Goal: Information Seeking & Learning: Find specific fact

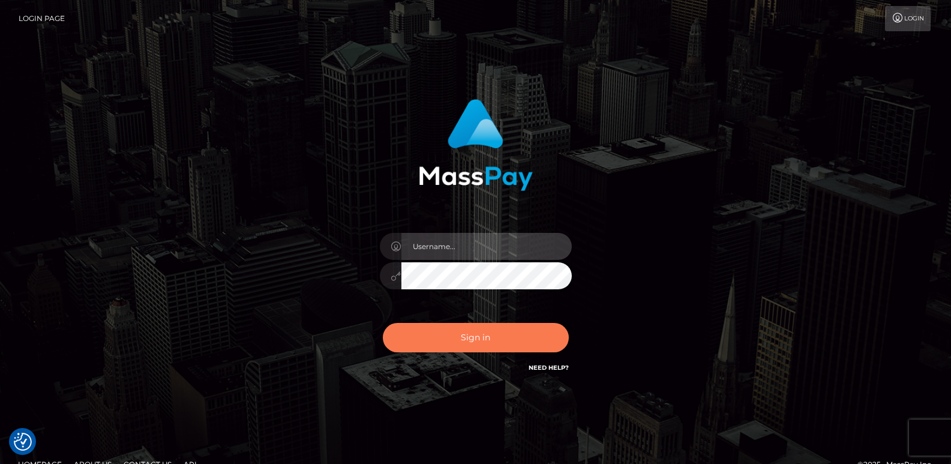
type input "ts2.es"
click at [442, 337] on button "Sign in" at bounding box center [476, 337] width 186 height 29
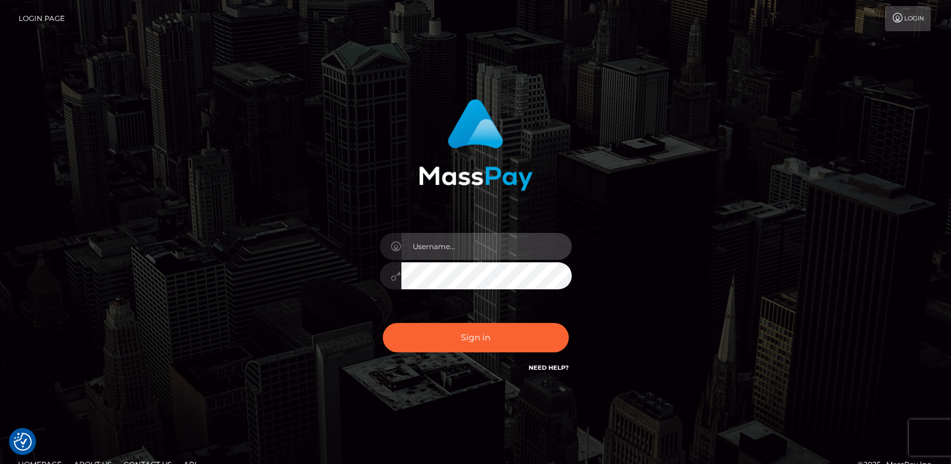
type input "[DOMAIN_NAME]"
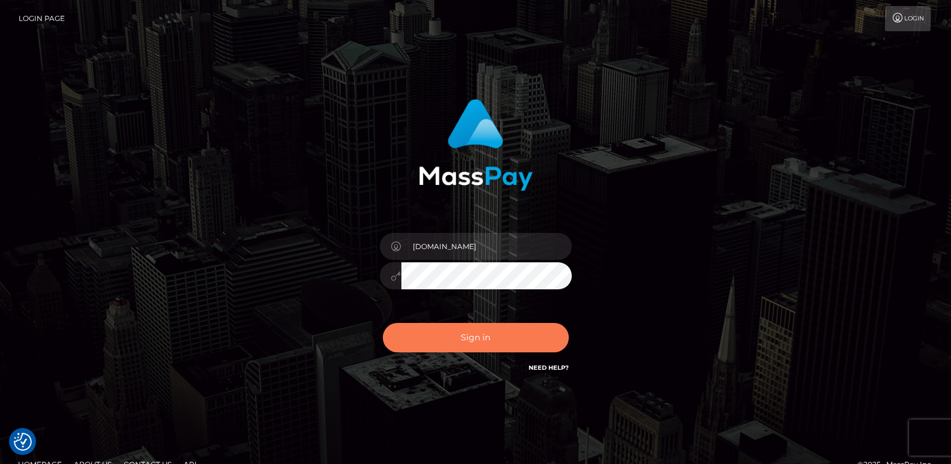
click at [442, 337] on button "Sign in" at bounding box center [476, 337] width 186 height 29
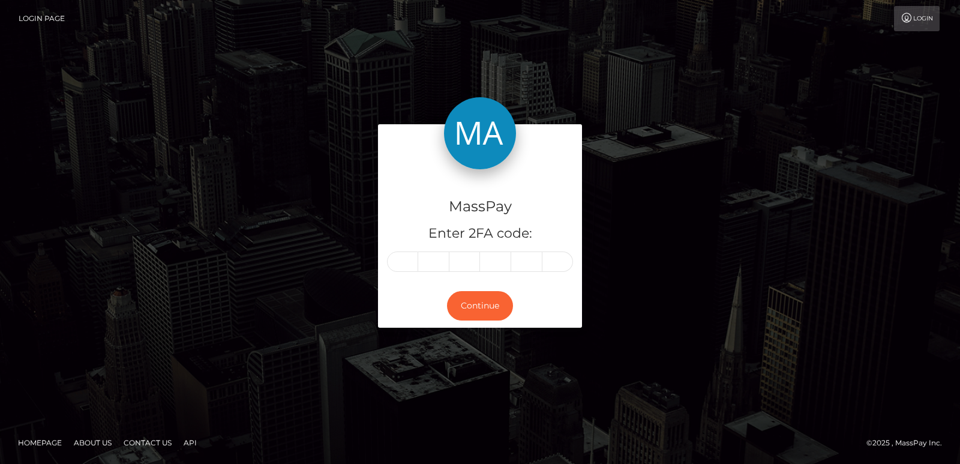
click at [416, 274] on div "MassPay Enter 2FA code:" at bounding box center [480, 226] width 204 height 115
click at [407, 257] on input "text" at bounding box center [402, 261] width 31 height 20
paste input "9"
type input "9"
type input "7"
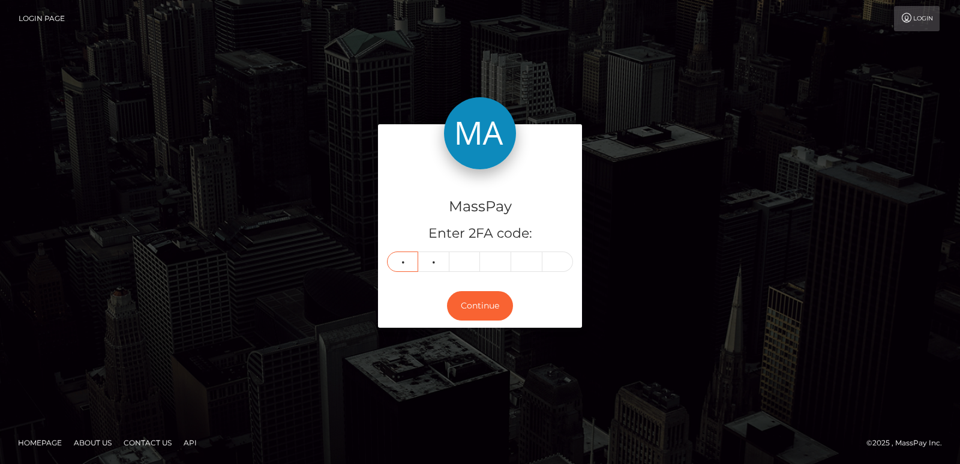
type input "7"
type input "3"
type input "4"
click at [469, 311] on button "Continue" at bounding box center [480, 305] width 66 height 29
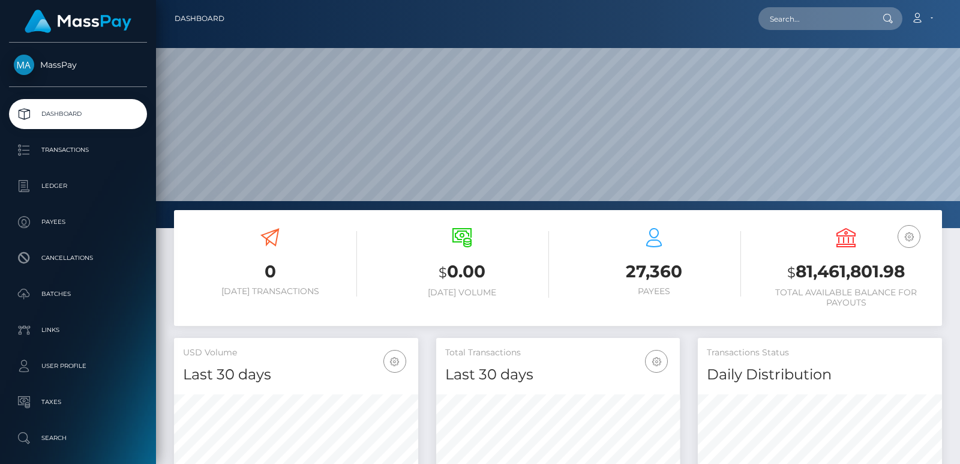
scroll to position [213, 244]
click at [790, 6] on div "Loading... Loading... Account Edit Profile Logout" at bounding box center [588, 18] width 708 height 25
click at [784, 22] on input "text" at bounding box center [815, 18] width 113 height 23
paste input "mjaidahenry@gmail.com"
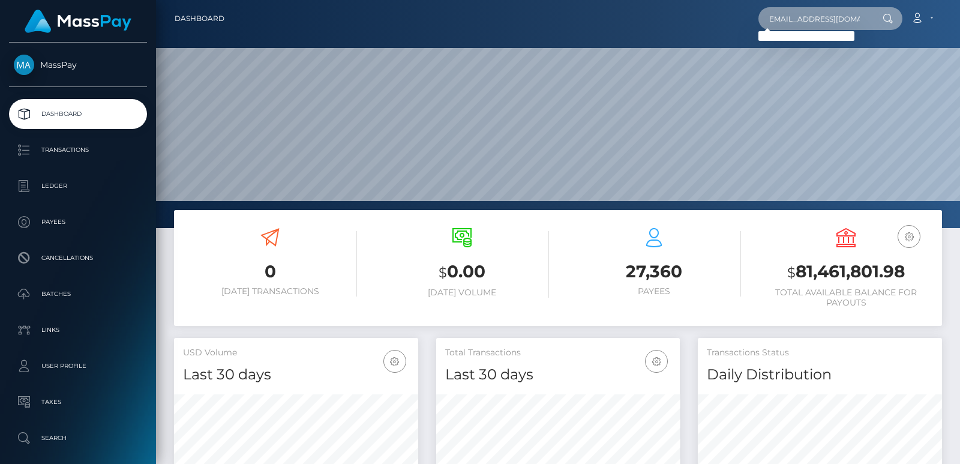
type input "mjaidahenry@gmail.com"
click at [837, 14] on input "mjaidahenry@gmail.com" at bounding box center [815, 18] width 113 height 23
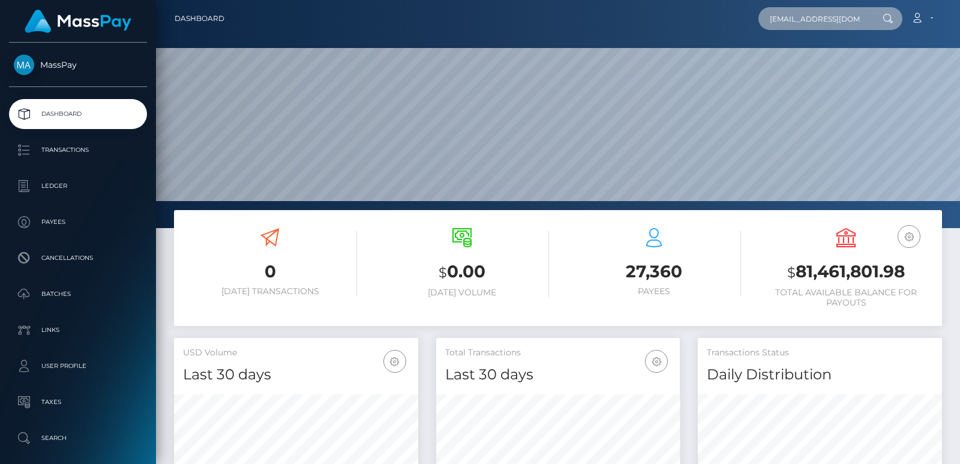
click at [837, 14] on input "mjaidahenry@gmail.com" at bounding box center [815, 18] width 113 height 23
paste input "mjaidahenry@gmail.com"
type input "mjaidahenry@gmail.com"
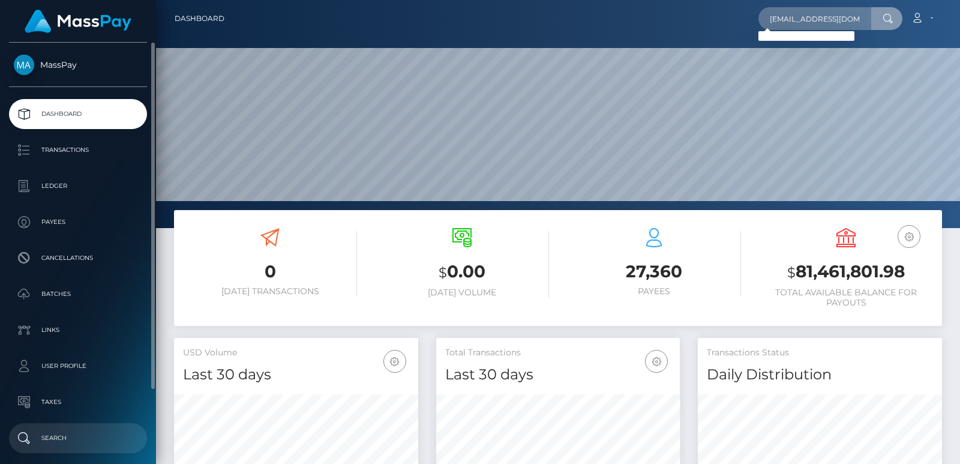
click at [95, 444] on p "Search" at bounding box center [78, 438] width 128 height 18
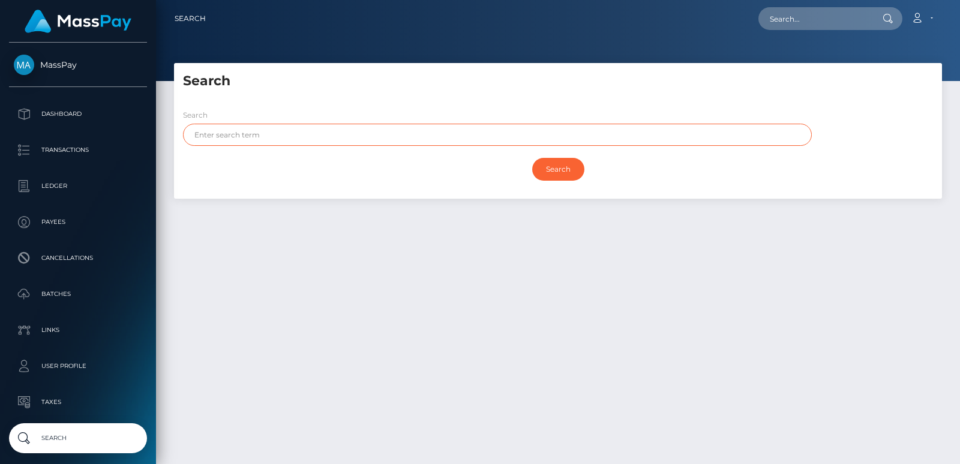
click at [219, 138] on input "text" at bounding box center [497, 135] width 629 height 22
paste input "Jaida"
type input "Jaida"
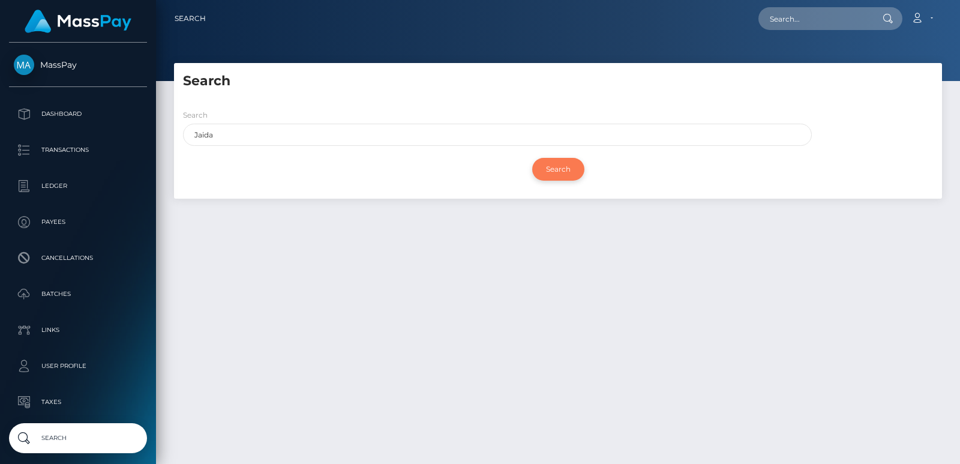
click at [547, 174] on input "Search" at bounding box center [558, 169] width 52 height 23
click at [552, 167] on input "Search" at bounding box center [558, 169] width 52 height 23
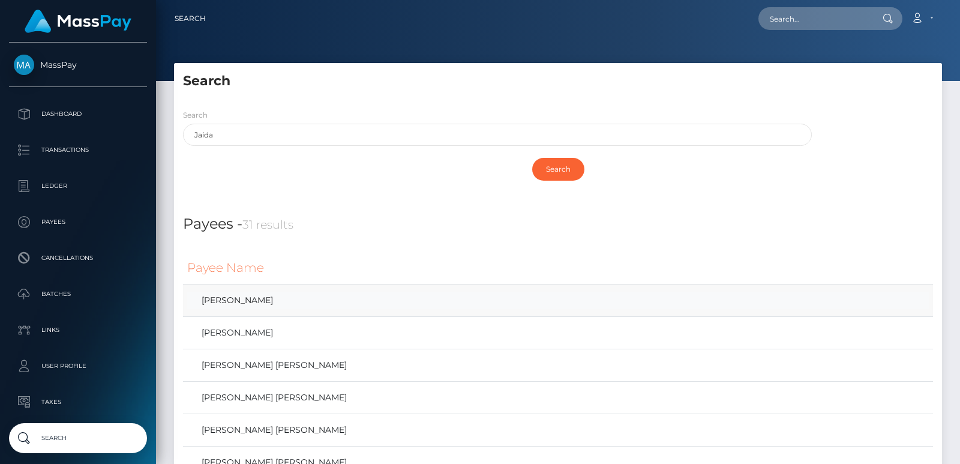
click at [226, 304] on link "Jaida Henry" at bounding box center [558, 300] width 742 height 17
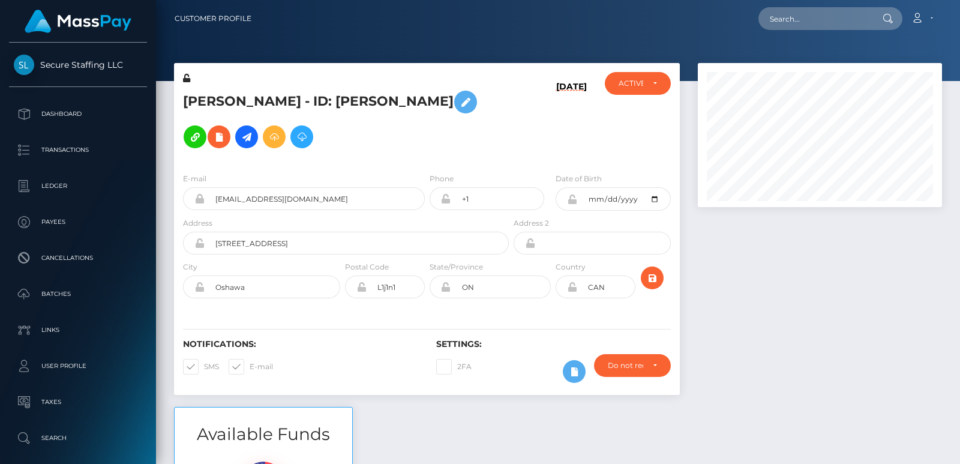
scroll to position [144, 244]
click at [796, 20] on input "text" at bounding box center [815, 18] width 113 height 23
paste input "babycherryblosom77@gmail.com"
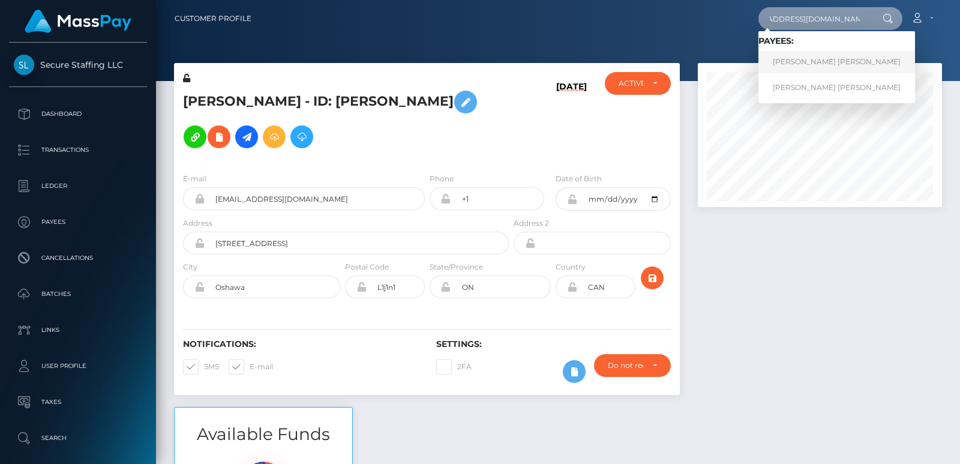
type input "babycherryblosom77@gmail.com"
click at [807, 60] on link "MARIA JOSE RUIZ CADAVID" at bounding box center [837, 62] width 157 height 22
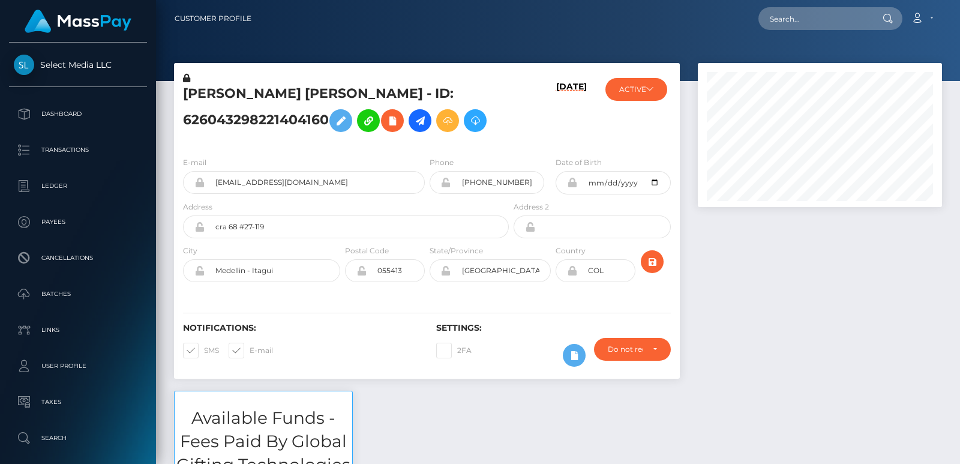
click at [206, 88] on h5 "MARIA JOSE RUIZ CADAVID - ID: 626043298221404160" at bounding box center [342, 111] width 319 height 53
copy h5 "MARIA"
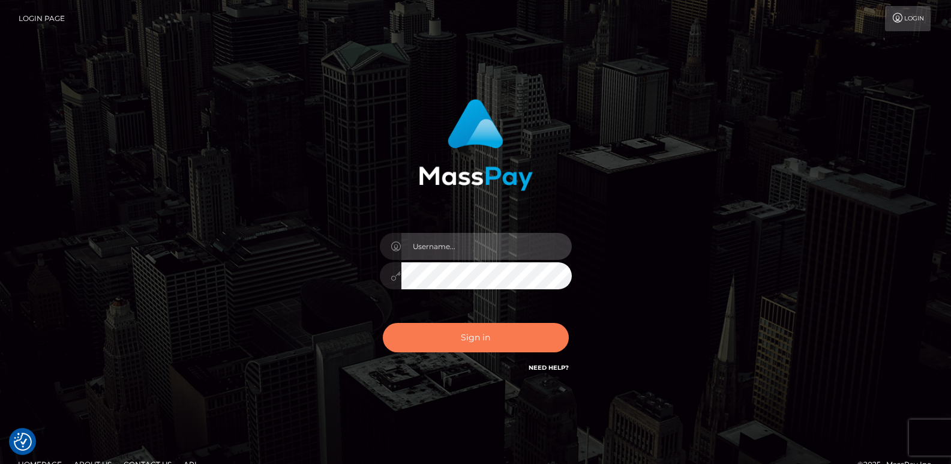
type input "[DOMAIN_NAME]"
click at [410, 328] on button "Sign in" at bounding box center [476, 337] width 186 height 29
type input "[DOMAIN_NAME]"
click at [420, 345] on button "Sign in" at bounding box center [476, 337] width 186 height 29
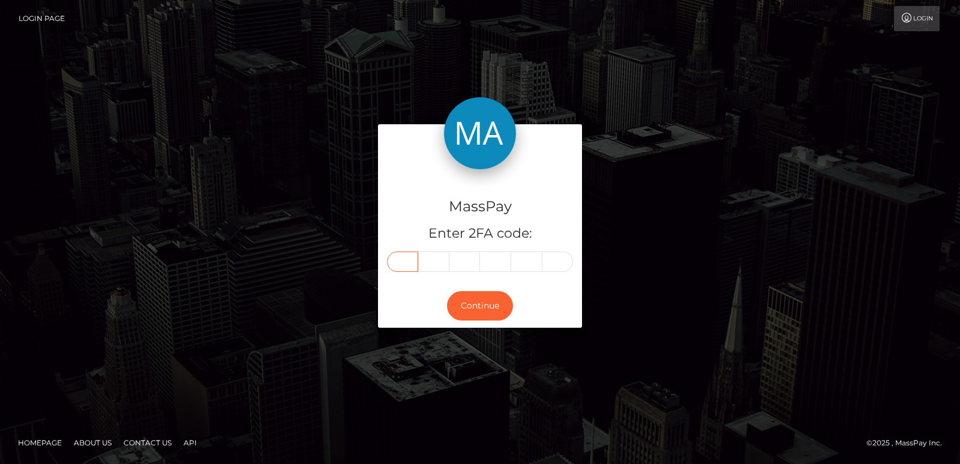
click at [405, 266] on input "text" at bounding box center [402, 261] width 31 height 20
paste input "2"
type input "2"
type input "7"
type input "4"
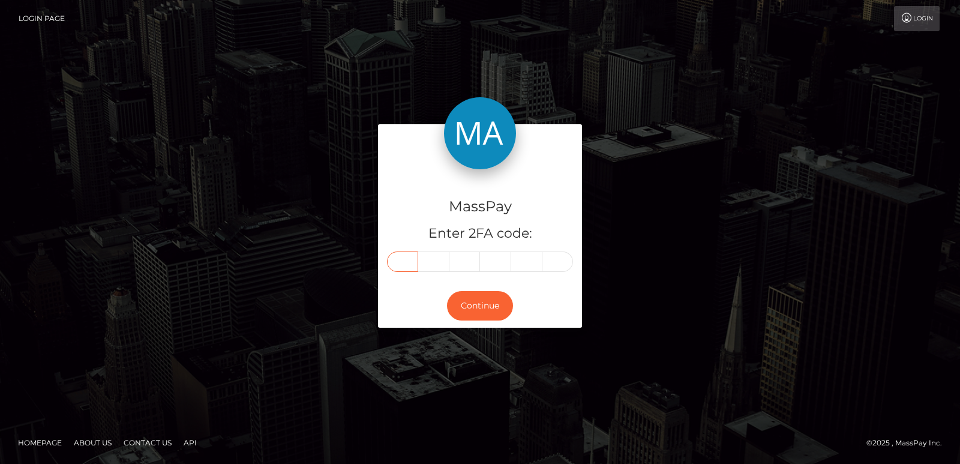
type input "2"
type input "4"
type input "8"
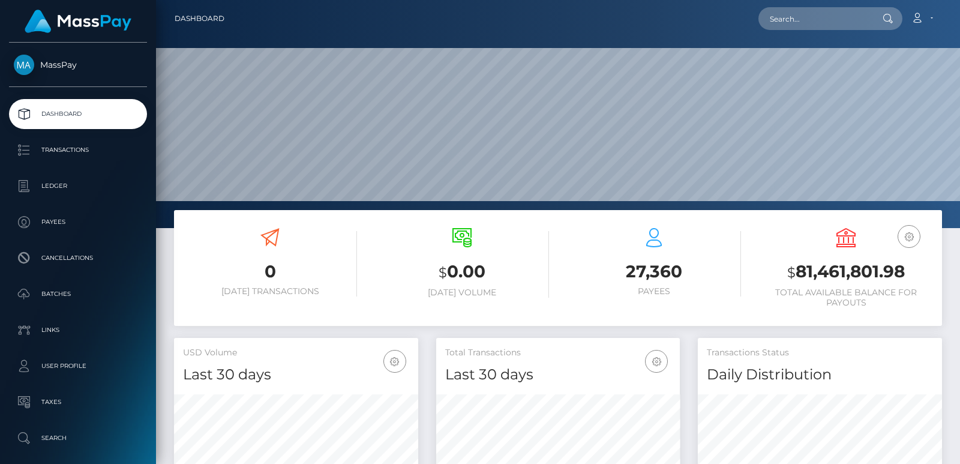
scroll to position [213, 244]
click at [796, 18] on input "text" at bounding box center [815, 18] width 113 height 23
paste input "deprogrammiert@gmail.com"
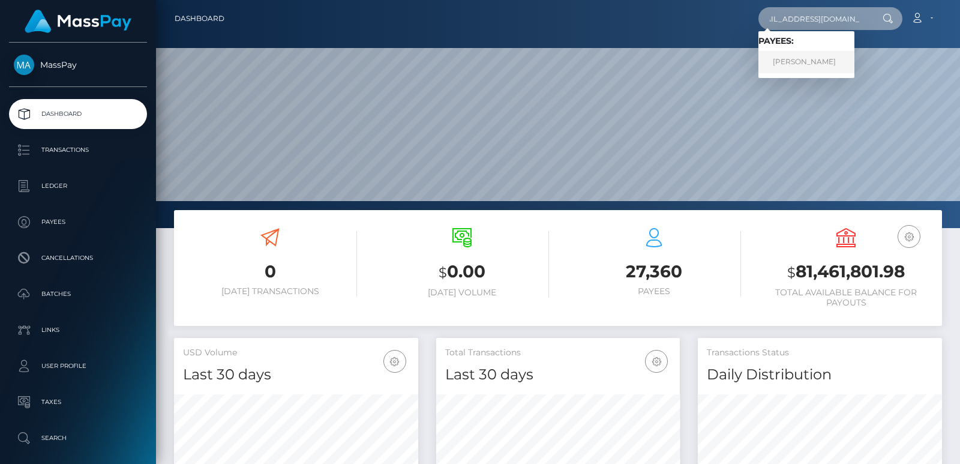
type input "deprogrammiert@gmail.com"
click at [790, 63] on link "Yannick Favresse" at bounding box center [807, 62] width 96 height 22
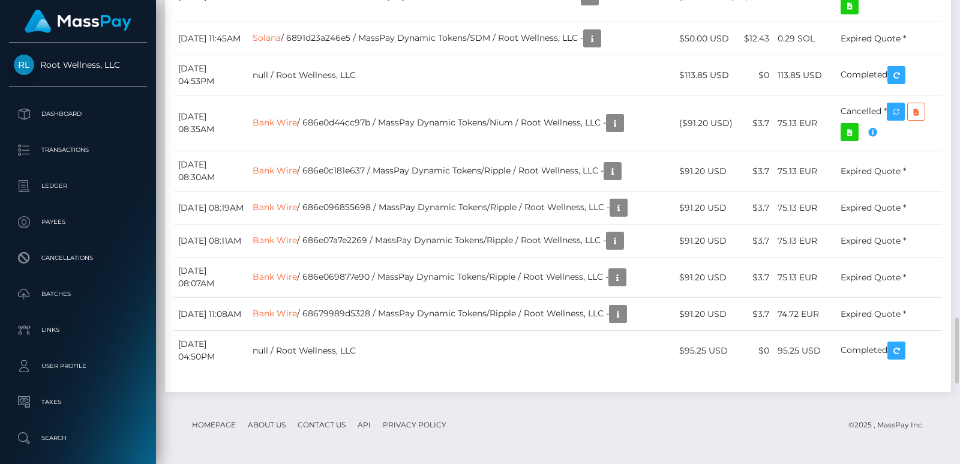
scroll to position [2377, 0]
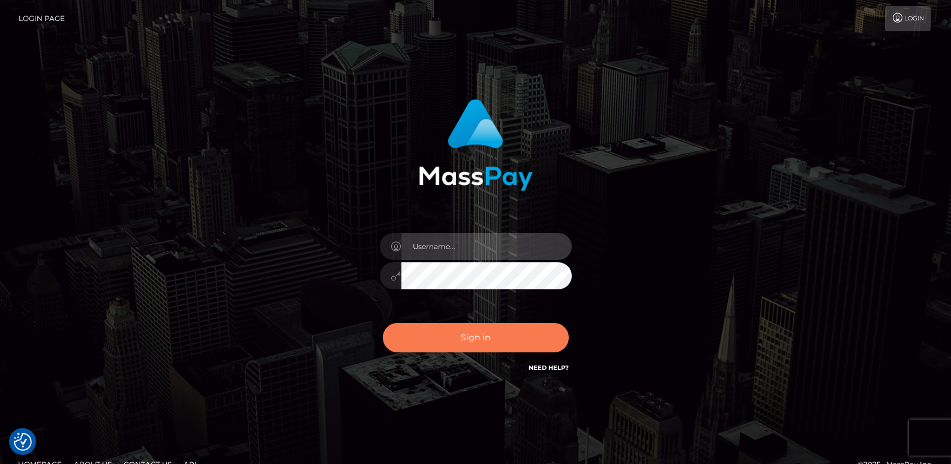
type input "[DOMAIN_NAME]"
click at [417, 332] on button "Sign in" at bounding box center [476, 337] width 186 height 29
type input "ts2.es"
click at [430, 340] on button "Sign in" at bounding box center [476, 337] width 186 height 29
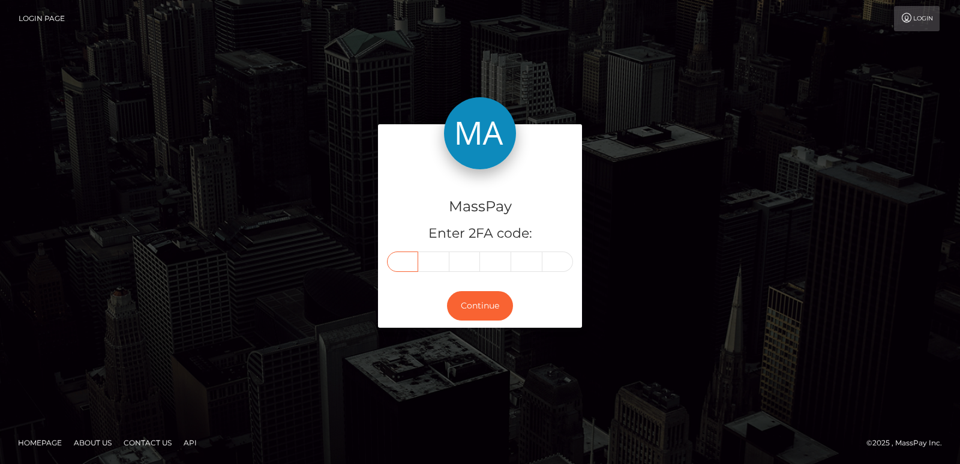
click at [394, 259] on input "text" at bounding box center [402, 261] width 31 height 20
paste input "9"
type input "9"
type input "4"
type input "5"
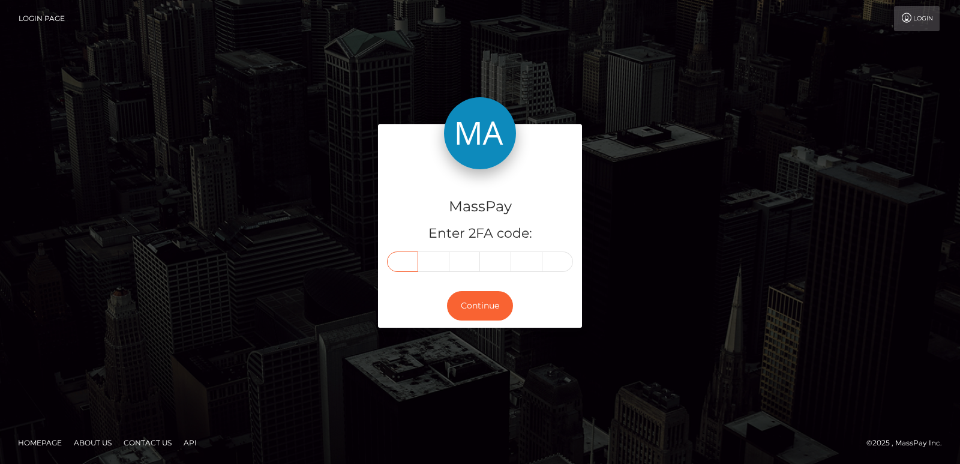
type input "4"
type input "0"
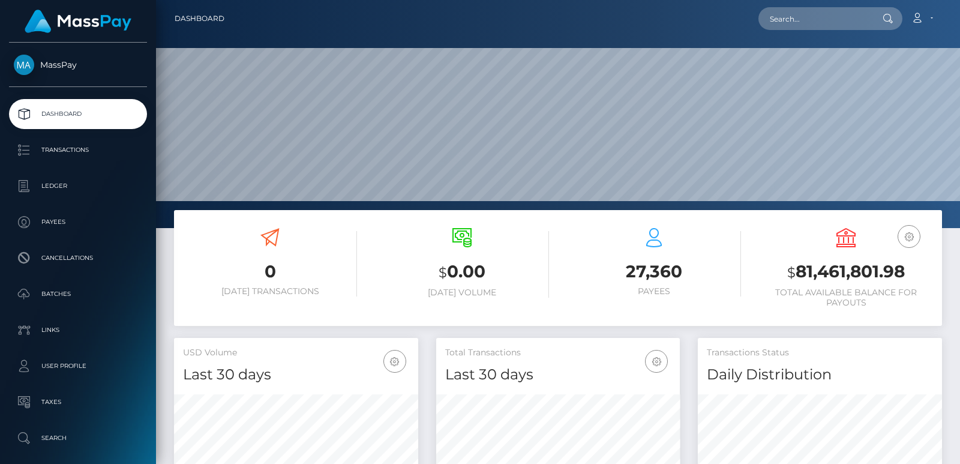
scroll to position [213, 244]
click at [793, 20] on input "text" at bounding box center [815, 18] width 113 height 23
paste input "[EMAIL_ADDRESS][DOMAIN_NAME]"
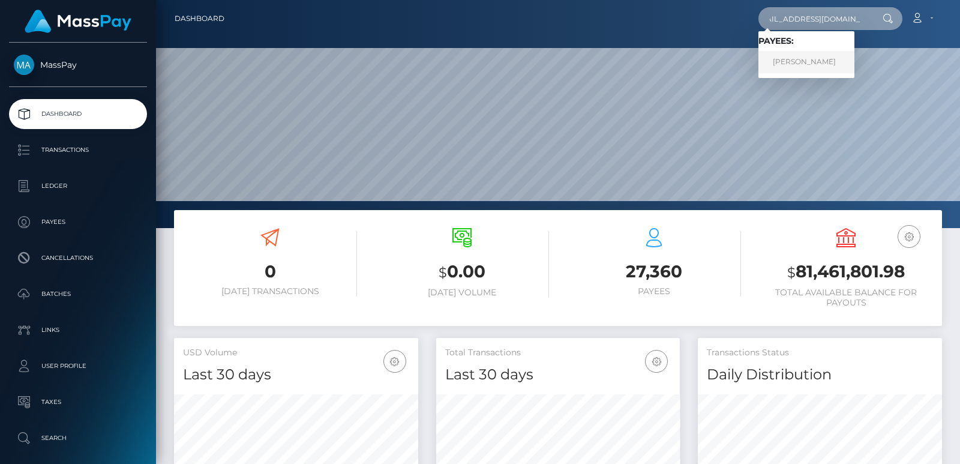
type input "[EMAIL_ADDRESS][DOMAIN_NAME]"
click at [801, 59] on link "[PERSON_NAME]" at bounding box center [807, 62] width 96 height 22
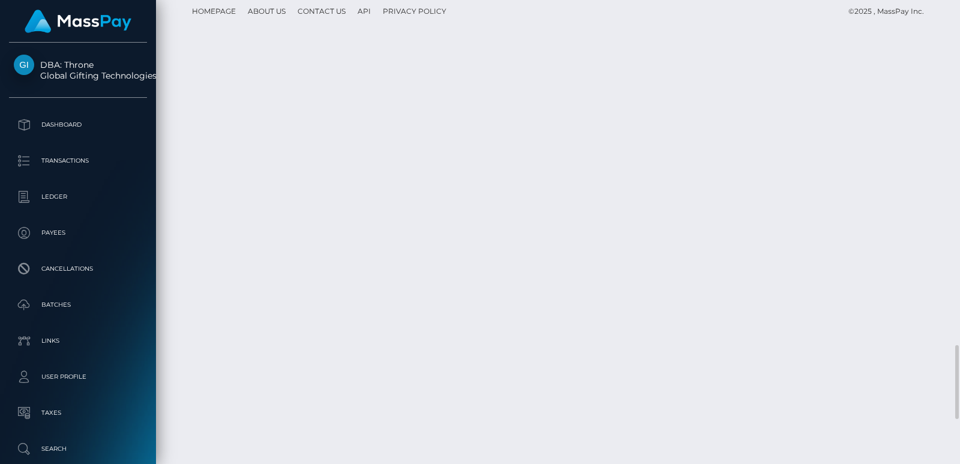
scroll to position [2161, 0]
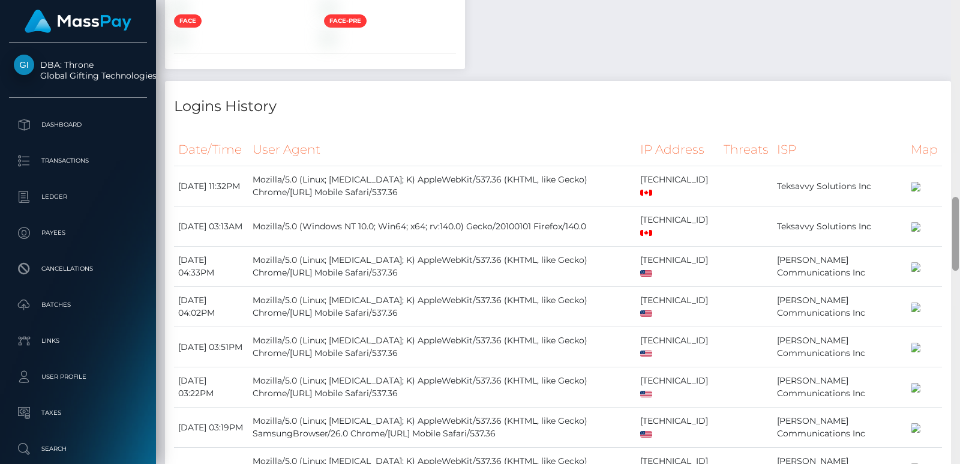
click at [960, 56] on div at bounding box center [955, 232] width 9 height 464
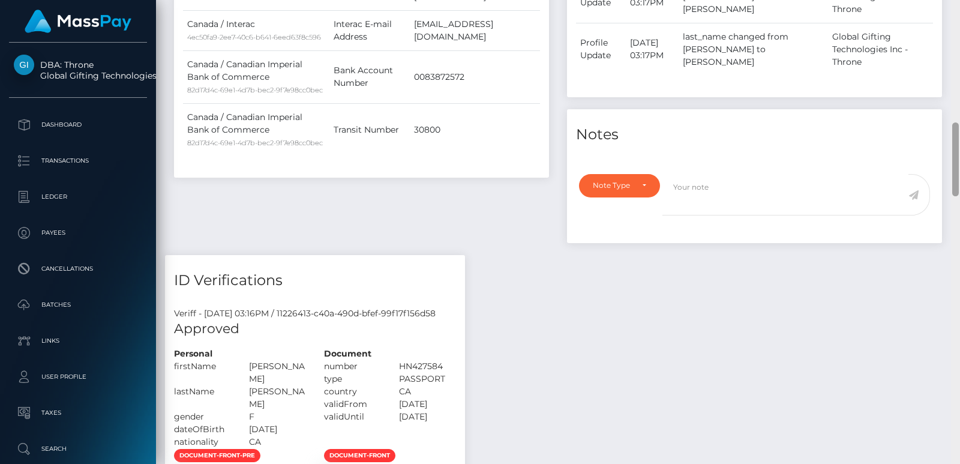
click at [960, 56] on div at bounding box center [955, 232] width 9 height 464
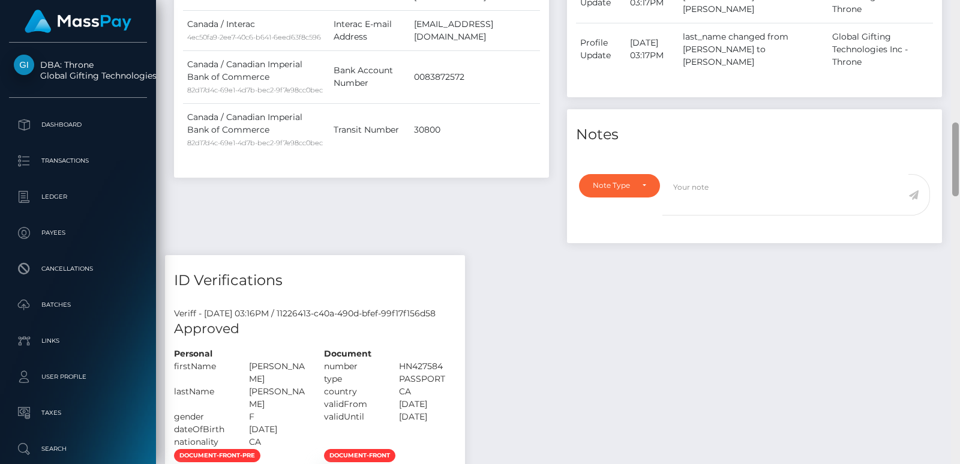
click at [960, 56] on div at bounding box center [955, 232] width 9 height 464
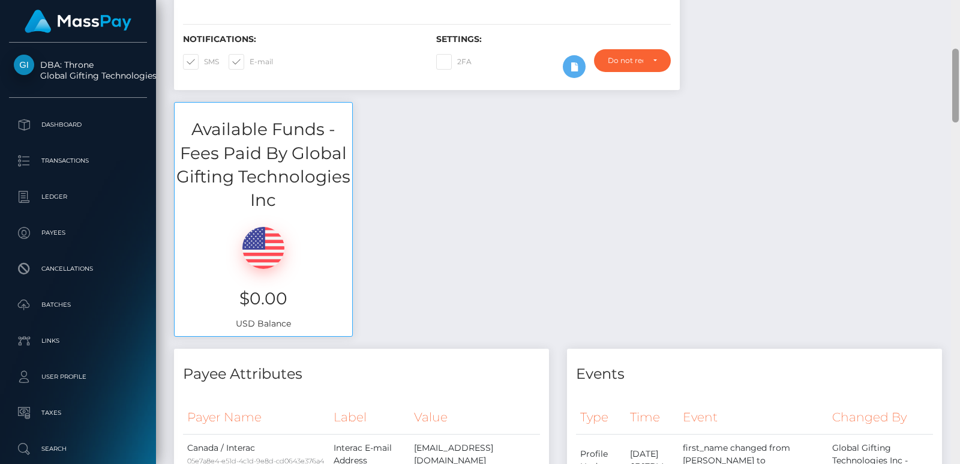
click at [960, 56] on div at bounding box center [955, 232] width 9 height 464
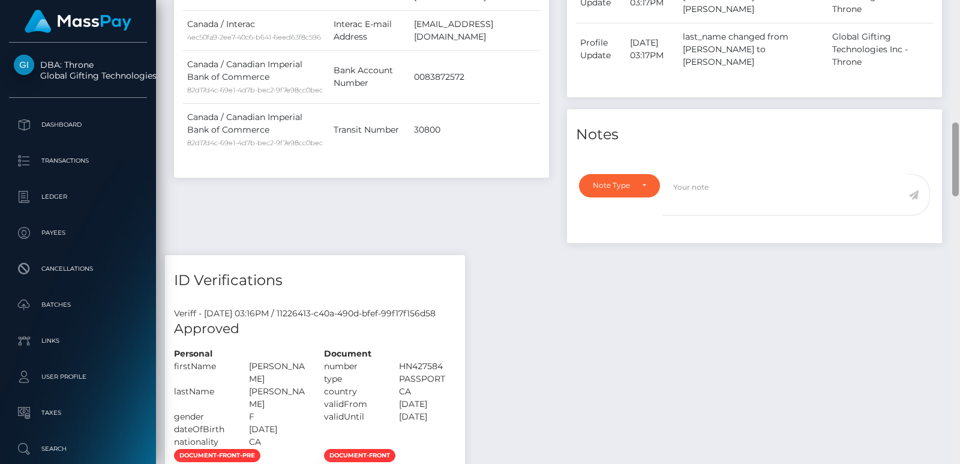
scroll to position [305, 0]
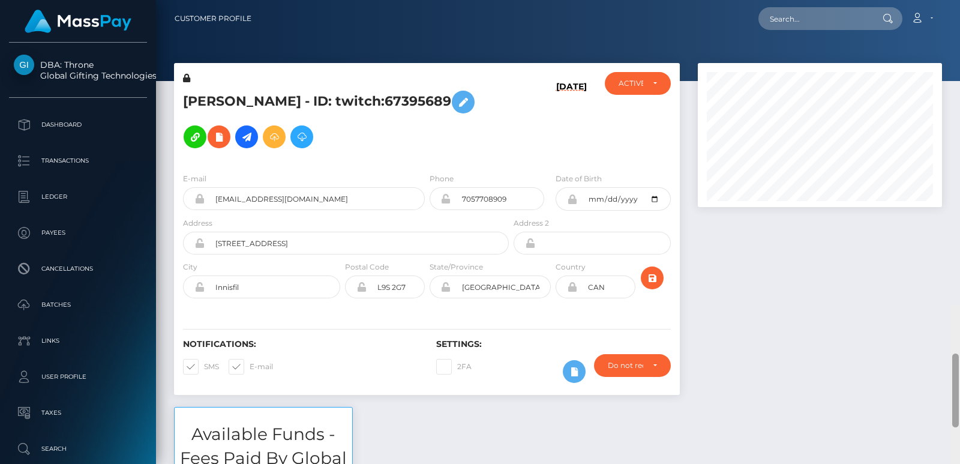
click at [957, 26] on div "Customer Profile Loading... Loading..." at bounding box center [558, 232] width 804 height 464
click at [868, 25] on input "text" at bounding box center [815, 18] width 113 height 23
paste input "[EMAIL_ADDRESS][DOMAIN_NAME]"
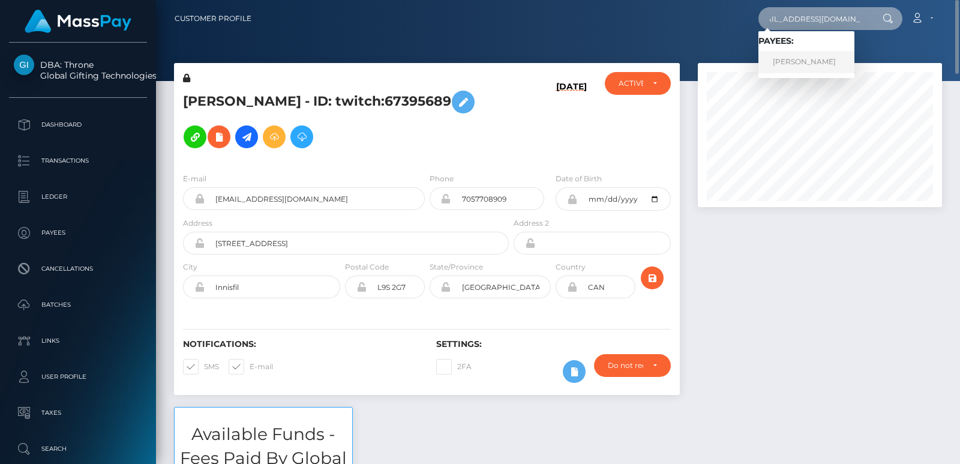
type input "[EMAIL_ADDRESS][DOMAIN_NAME]"
click at [853, 59] on link "[PERSON_NAME]" at bounding box center [807, 62] width 96 height 22
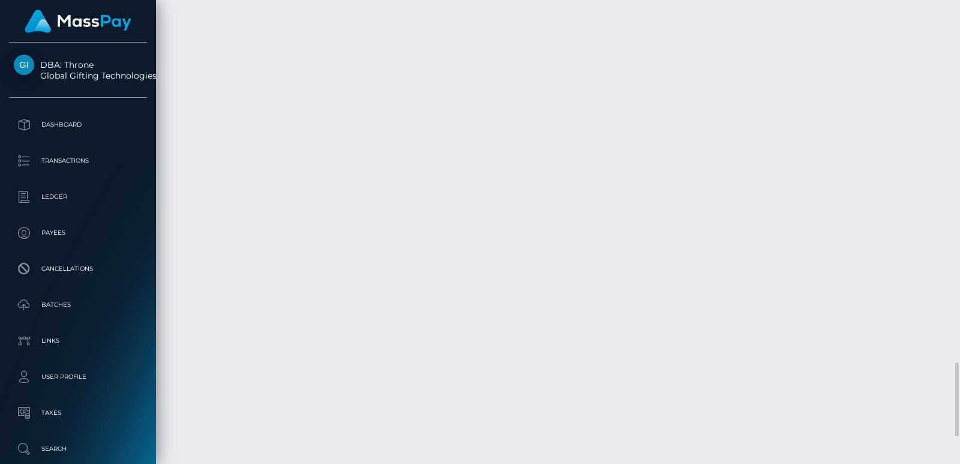
scroll to position [2377, 0]
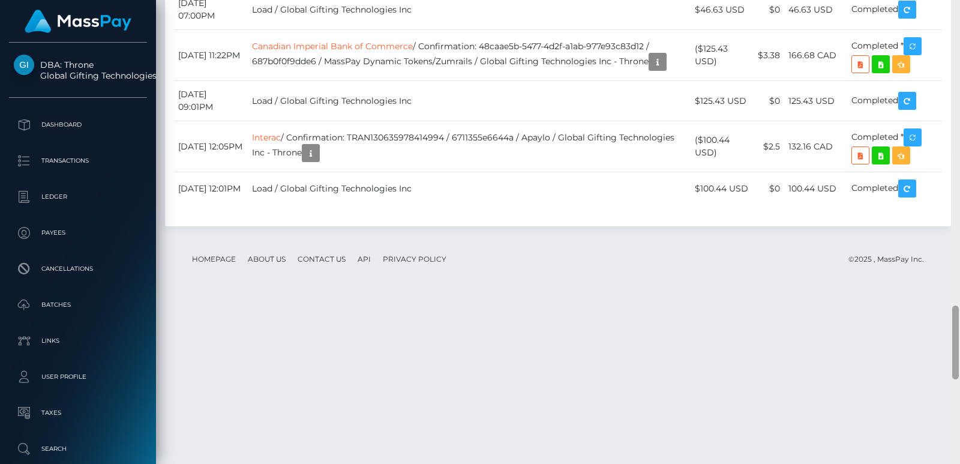
click at [960, 80] on div at bounding box center [955, 232] width 9 height 464
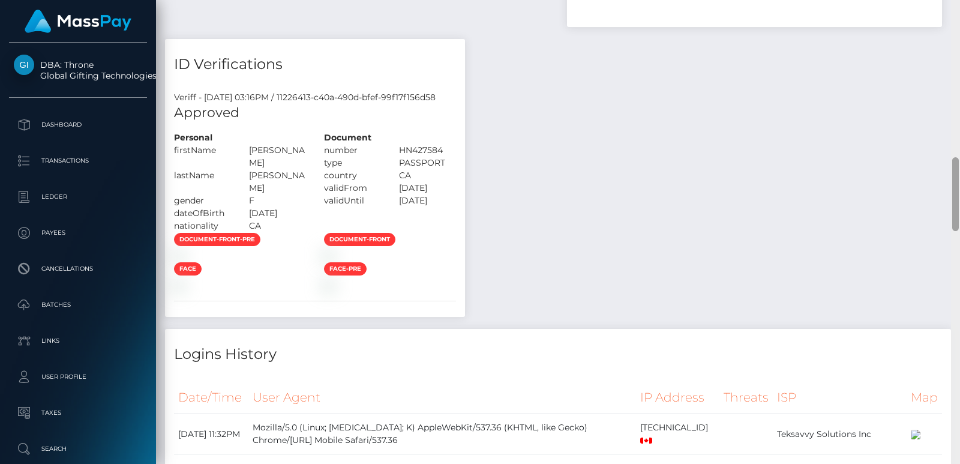
click at [960, 80] on div at bounding box center [955, 232] width 9 height 464
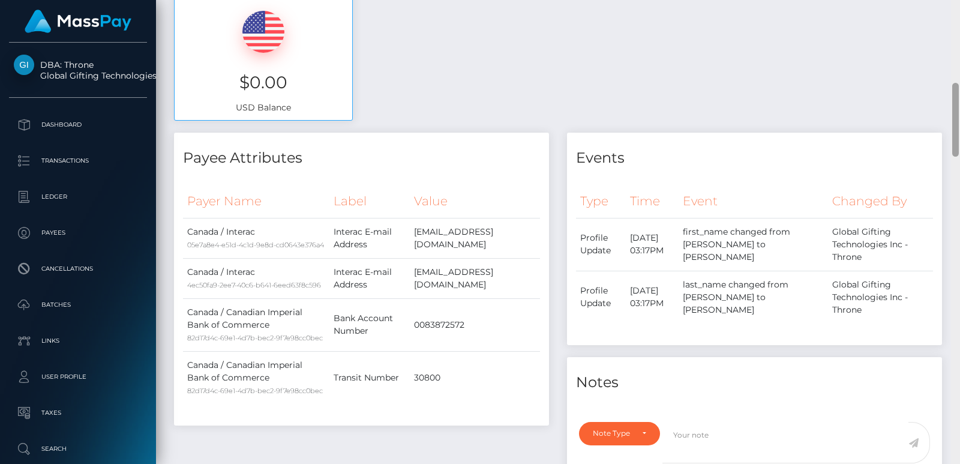
click at [960, 80] on div at bounding box center [955, 232] width 9 height 464
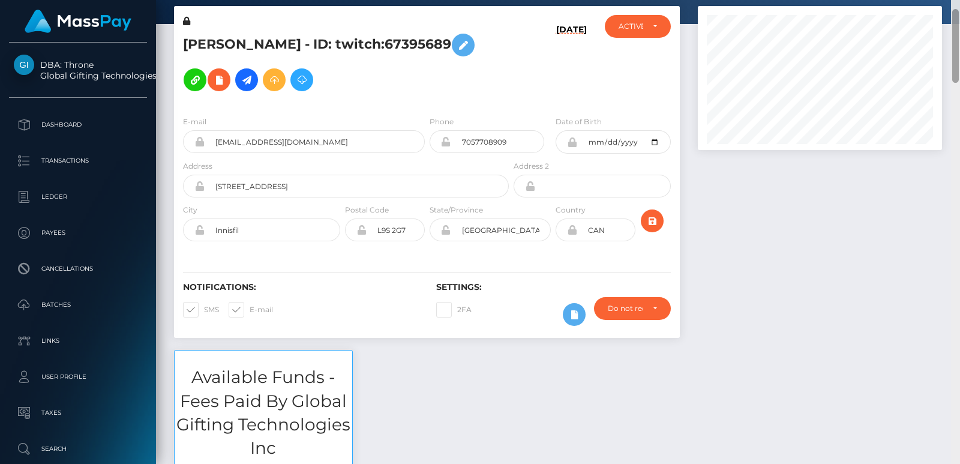
click at [960, 80] on div at bounding box center [955, 232] width 9 height 464
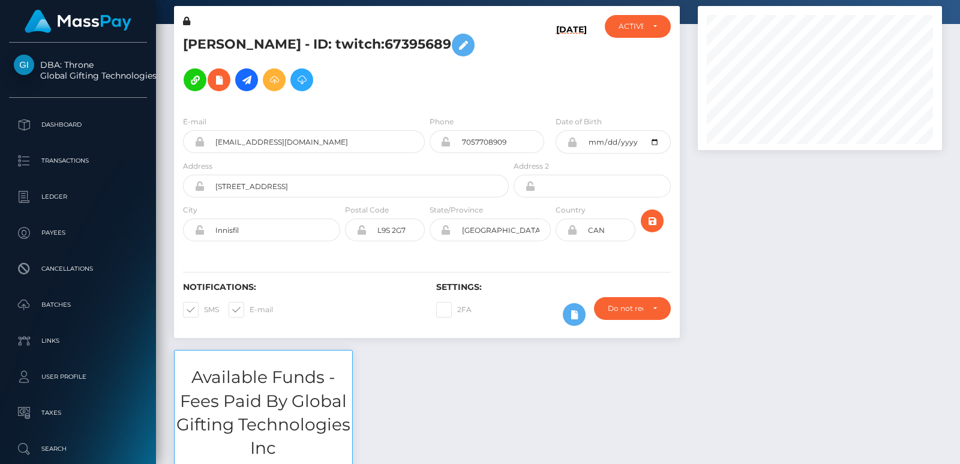
click at [191, 32] on h5 "ERICA LYNN FLETCHER - ID: twitch:67395689" at bounding box center [342, 63] width 319 height 70
copy h5 "ERICA"
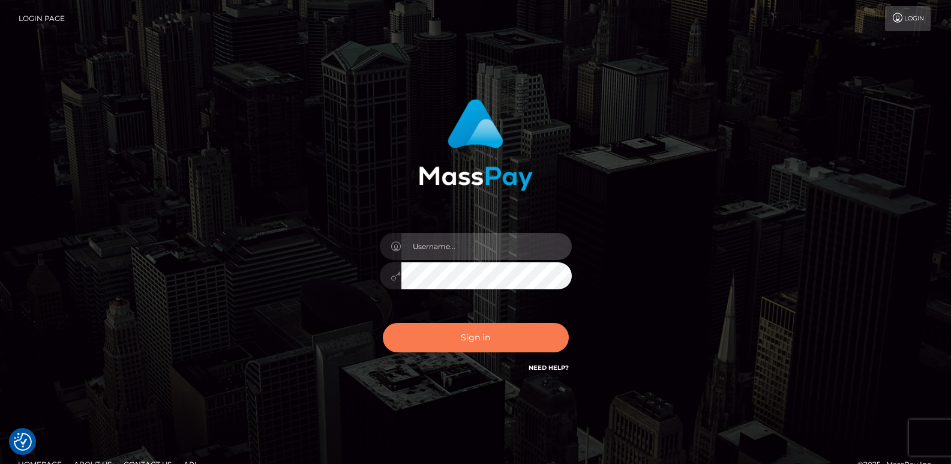
type input "[DOMAIN_NAME]"
click at [410, 330] on button "Sign in" at bounding box center [476, 337] width 186 height 29
type input "ts2.es"
click at [456, 342] on button "Sign in" at bounding box center [476, 337] width 186 height 29
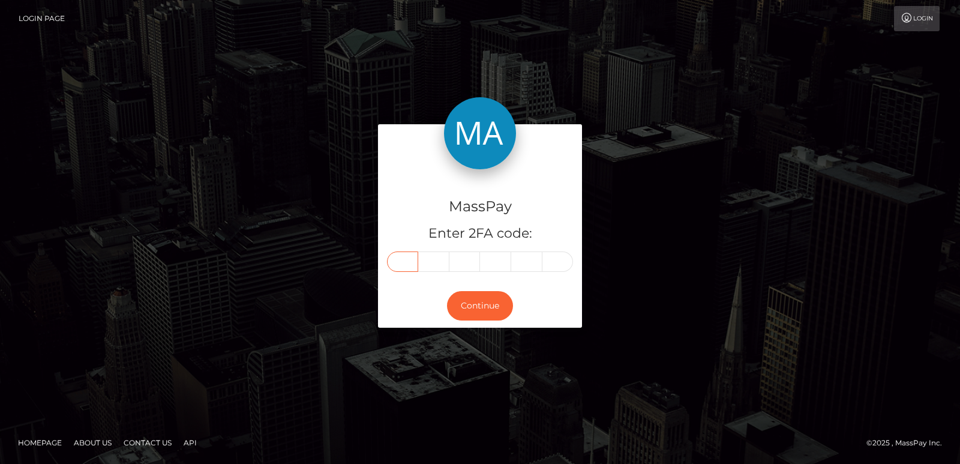
click at [396, 263] on input "text" at bounding box center [402, 261] width 31 height 20
paste input "8"
type input "8"
type input "1"
type input "2"
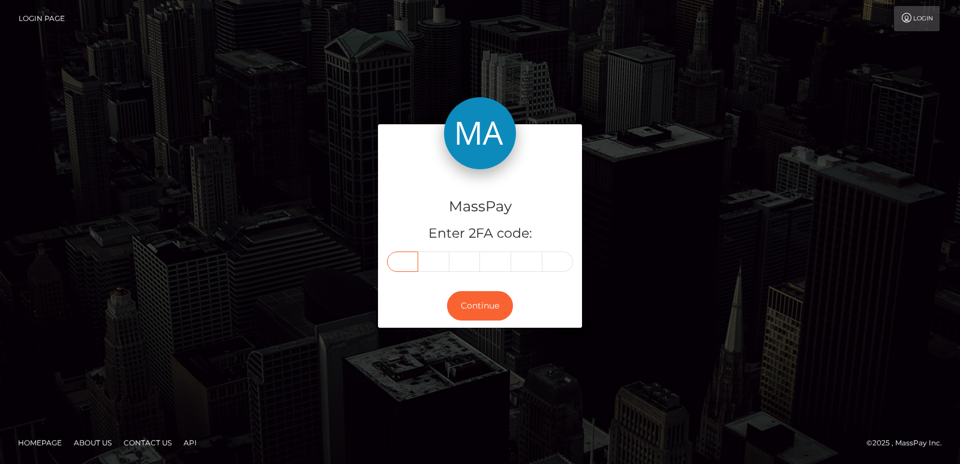
type input "4"
type input "1"
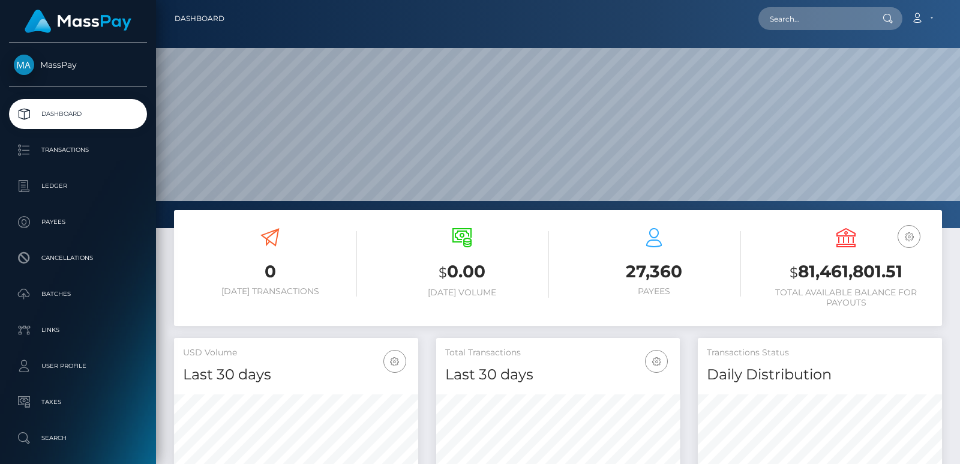
scroll to position [213, 244]
click at [817, 20] on input "text" at bounding box center [815, 18] width 113 height 23
paste input "wagamama2909@gmail.com"
type input "wagamama2909@gmail.com"
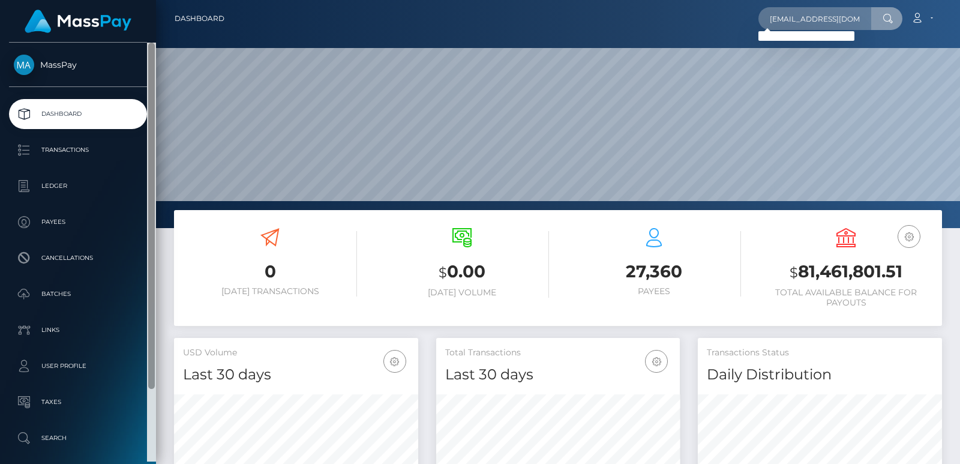
scroll to position [88, 0]
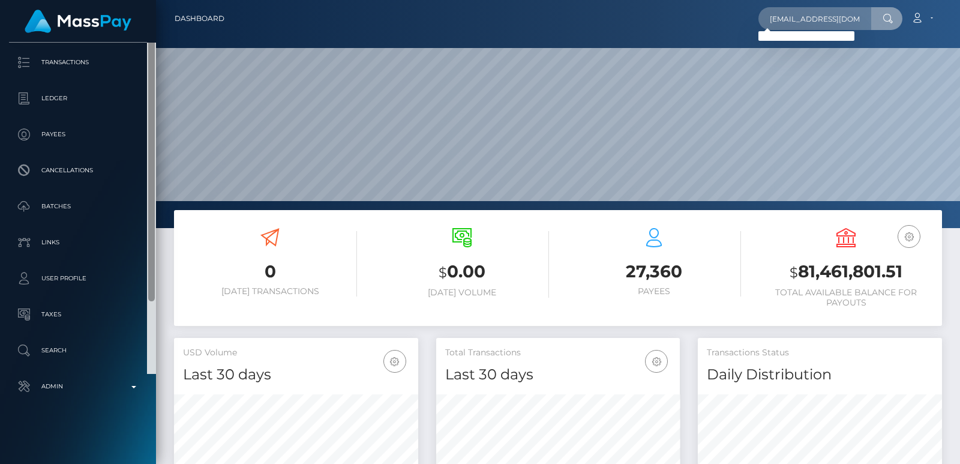
click at [153, 374] on div at bounding box center [151, 164] width 9 height 419
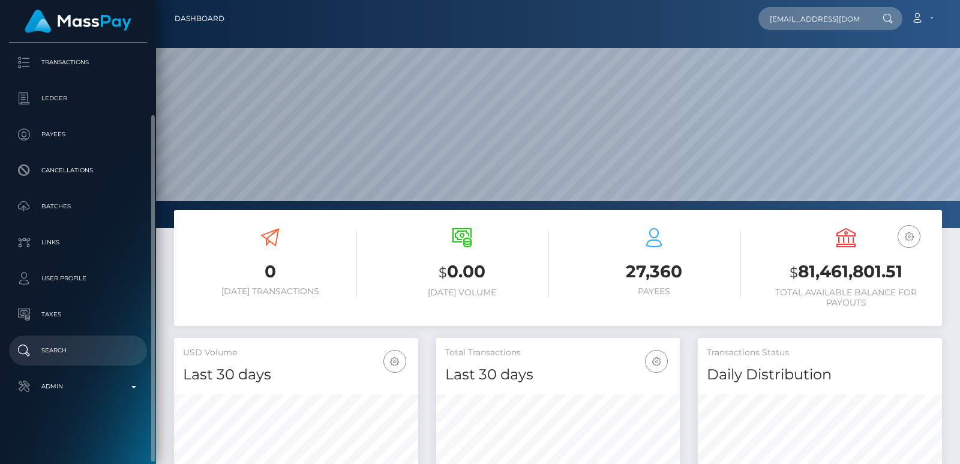
click at [59, 349] on p "Search" at bounding box center [78, 351] width 128 height 18
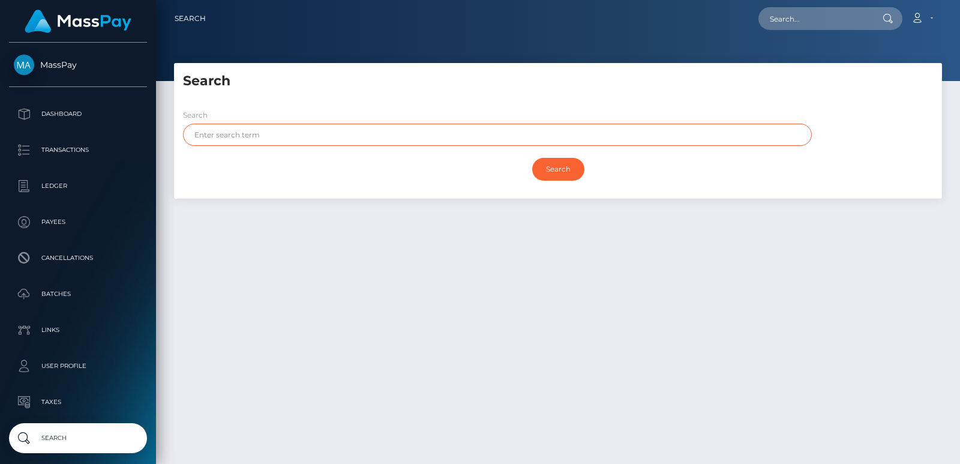
click at [212, 142] on input "text" at bounding box center [497, 135] width 629 height 22
paste input "[PERSON_NAME]"
type input "anna"
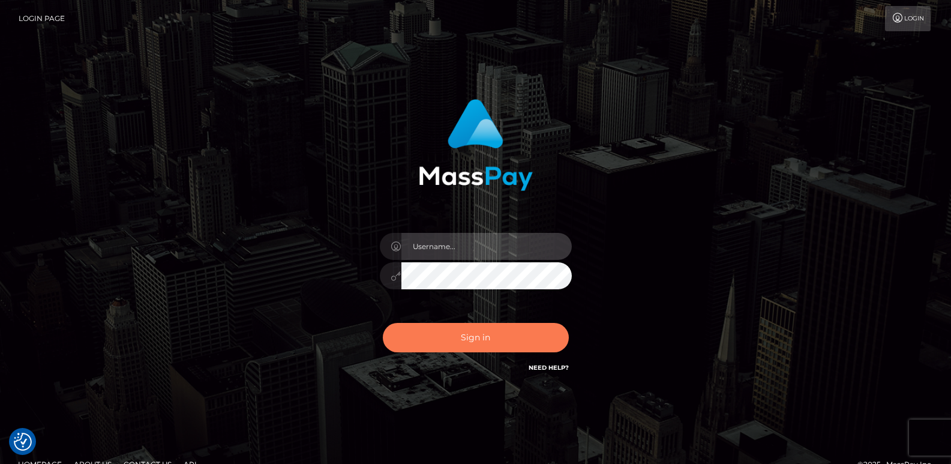
type input "ts2.es"
click at [456, 336] on button "Sign in" at bounding box center [476, 337] width 186 height 29
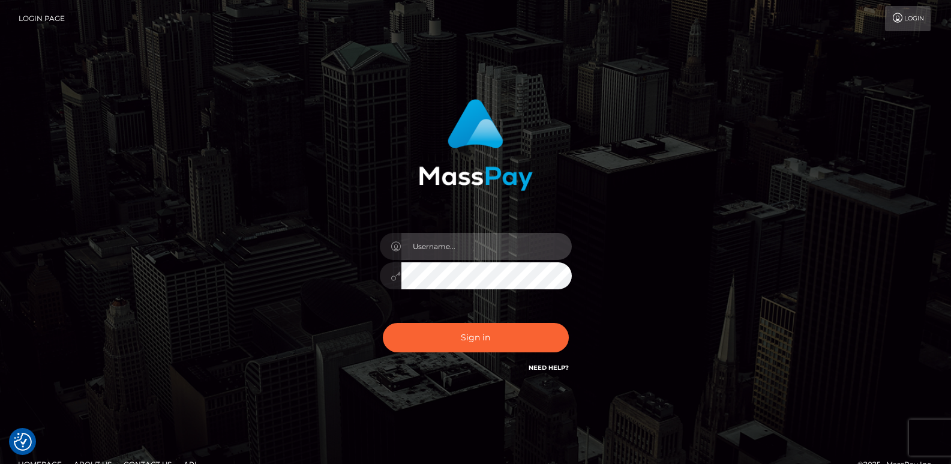
type input "ts2.es"
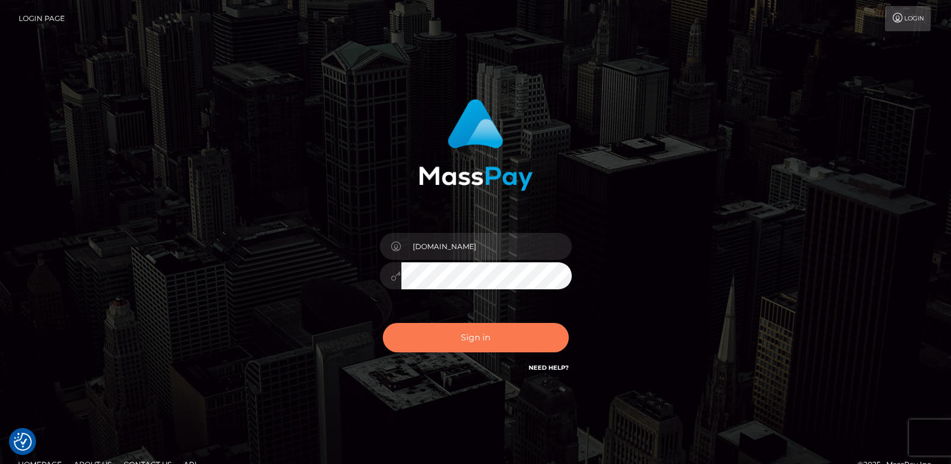
click at [456, 336] on button "Sign in" at bounding box center [476, 337] width 186 height 29
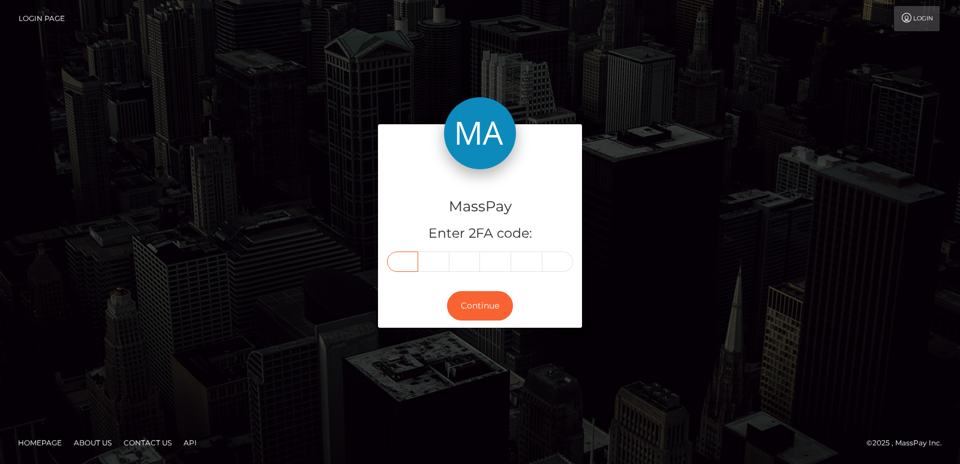
click at [408, 262] on input "text" at bounding box center [402, 261] width 31 height 20
paste input "7"
type input "7"
type input "9"
type input "6"
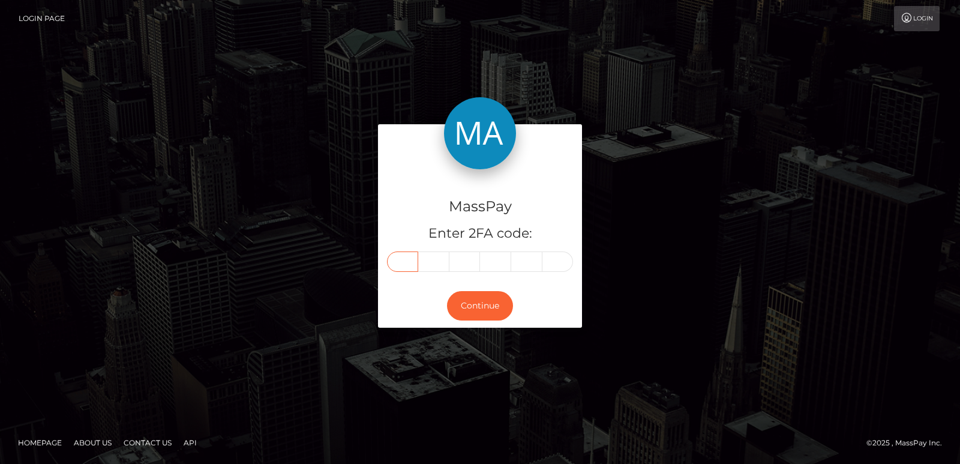
type input "0"
type input "4"
type input "7"
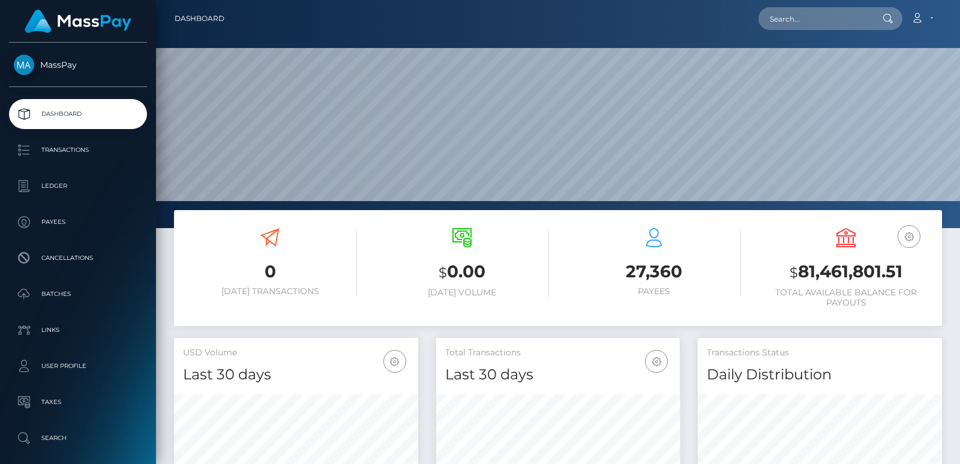
scroll to position [213, 244]
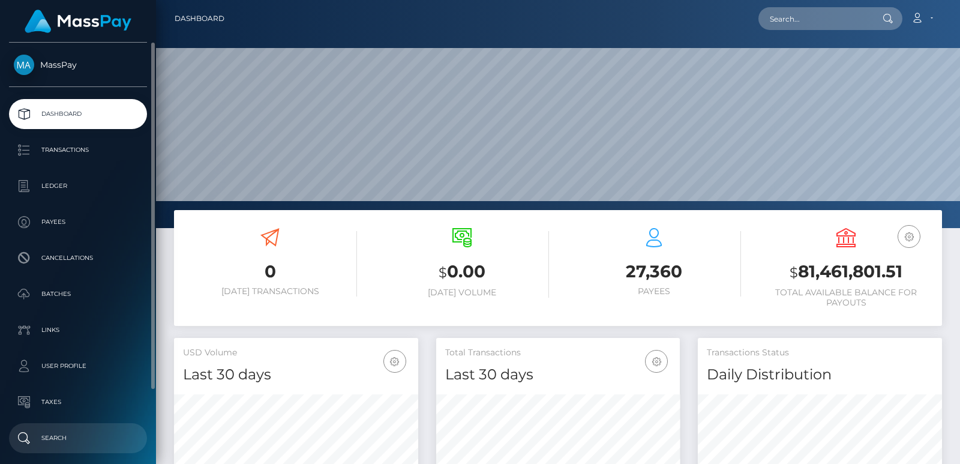
click at [77, 443] on p "Search" at bounding box center [78, 438] width 128 height 18
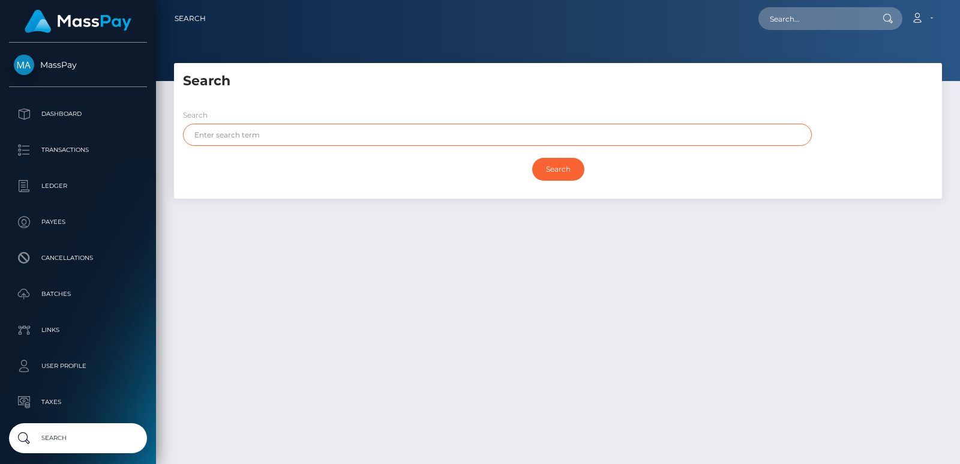
click at [217, 131] on input "text" at bounding box center [497, 135] width 629 height 22
paste input "Iana"
type input "Iana"
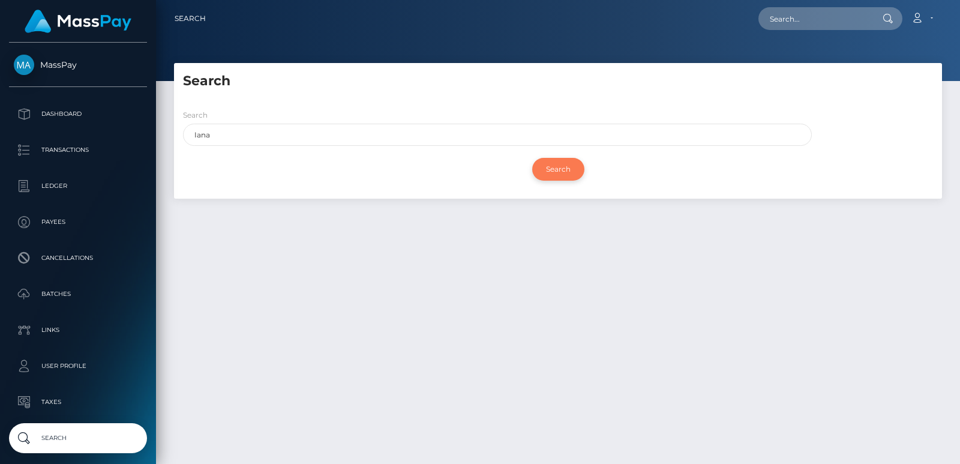
click at [561, 168] on input "Search" at bounding box center [558, 169] width 52 height 23
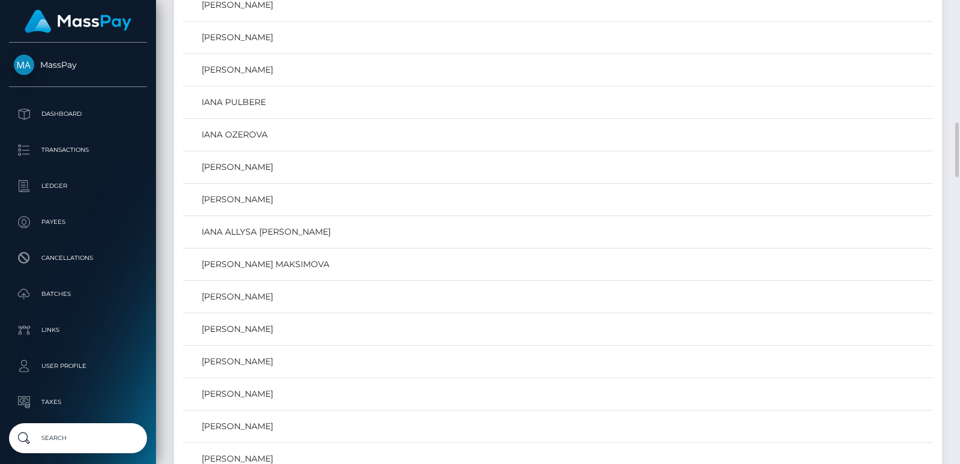
scroll to position [666, 0]
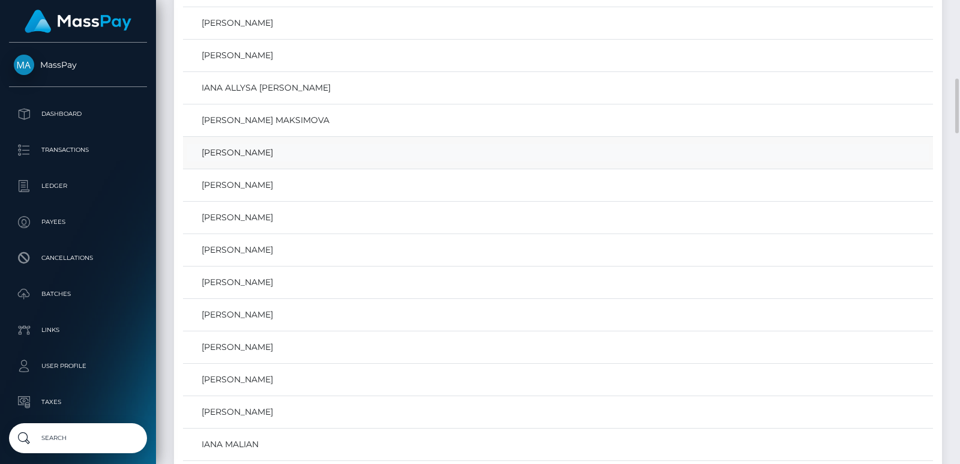
click at [251, 157] on link "Iana Alexandrovna Kustro" at bounding box center [558, 152] width 742 height 17
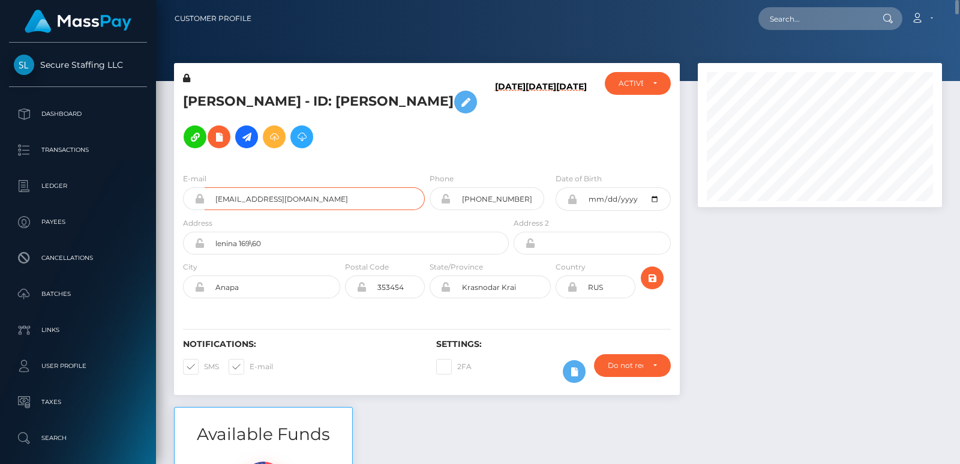
click at [240, 187] on input "vika.cvirnova@mail.ru" at bounding box center [315, 198] width 220 height 23
click at [240, 187] on input "[EMAIL_ADDRESS][DOMAIN_NAME]" at bounding box center [315, 198] width 220 height 23
click at [191, 97] on h5 "Iana Alexandrovna Kustro - ID: Yana Kustro" at bounding box center [342, 120] width 319 height 70
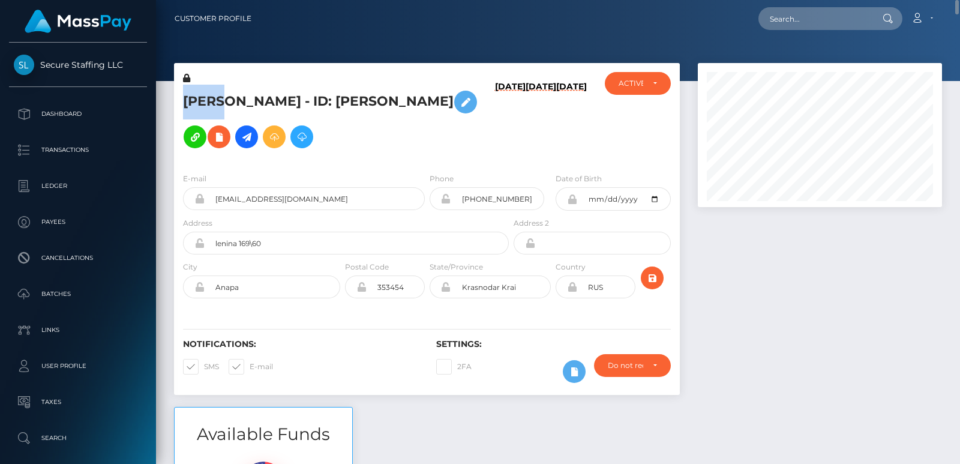
copy h5 "Iana"
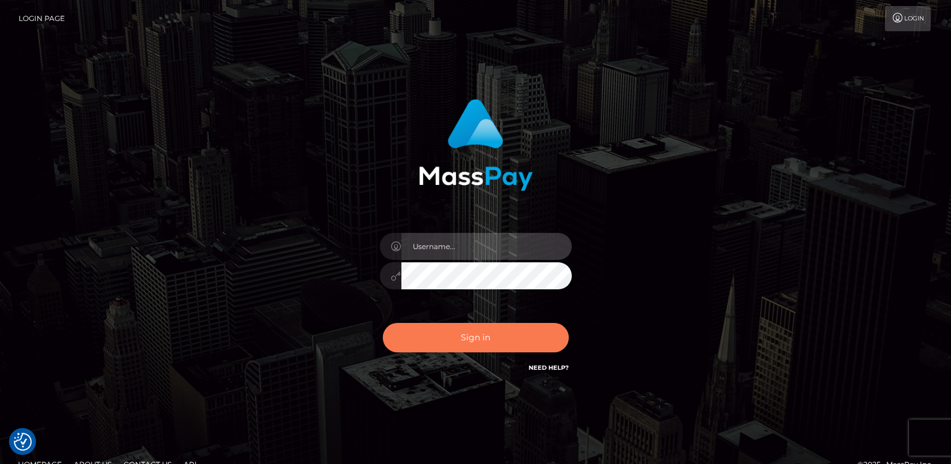
type input "[DOMAIN_NAME]"
click at [415, 340] on button "Sign in" at bounding box center [476, 337] width 186 height 29
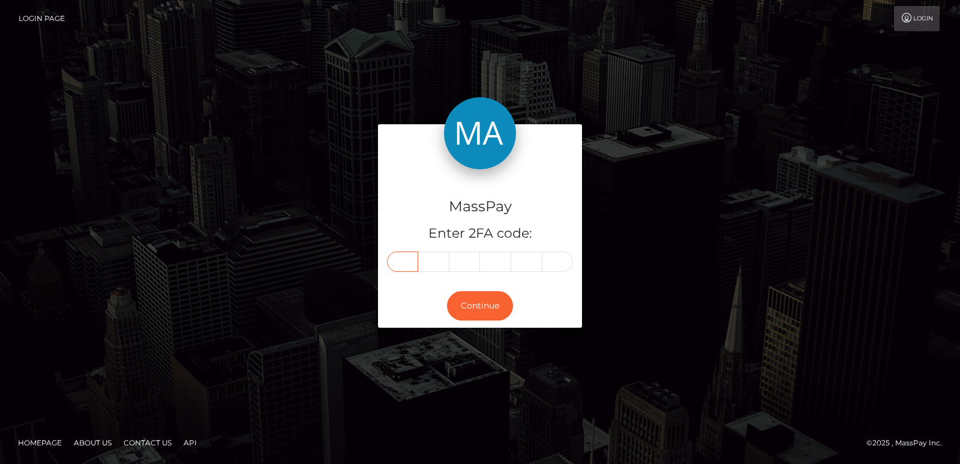
click at [408, 260] on input "text" at bounding box center [402, 261] width 31 height 20
paste input "9"
type input "9"
type input "5"
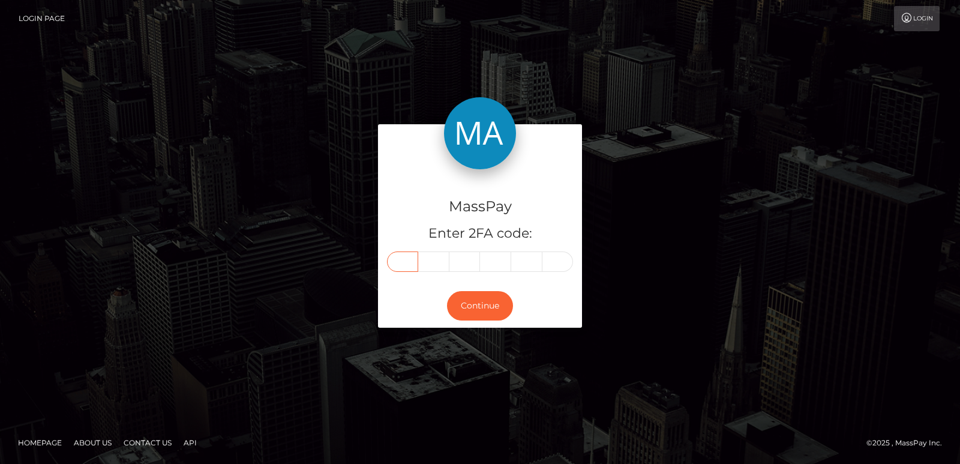
type input "7"
type input "6"
type input "3"
type input "7"
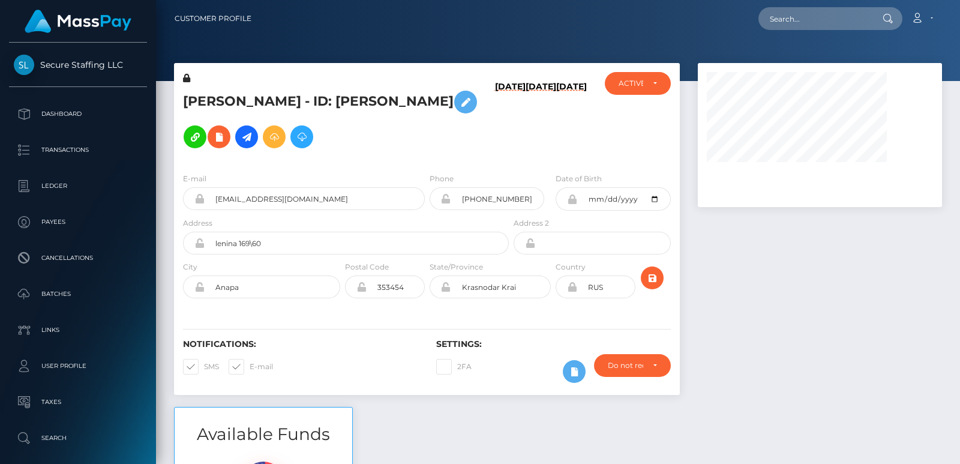
scroll to position [144, 244]
click at [823, 10] on input "text" at bounding box center [815, 18] width 113 height 23
paste input "miojistic12@gmail.com"
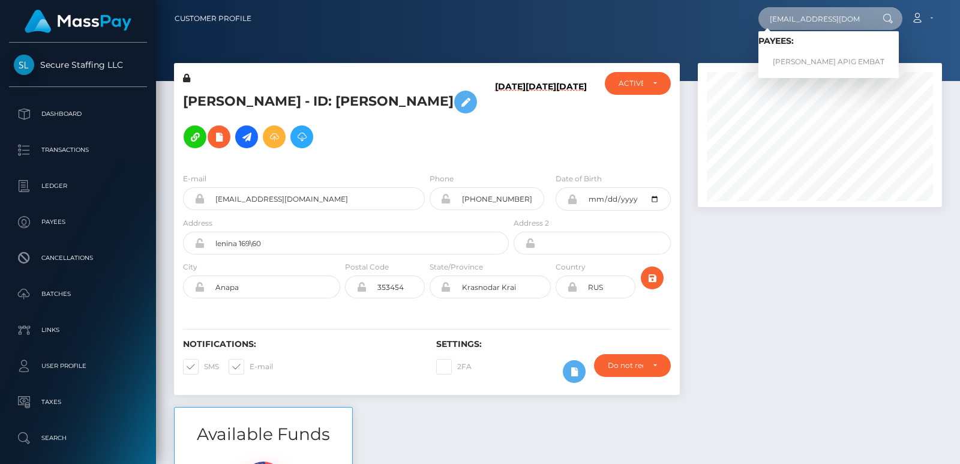
type input "miojistic12@gmail.com"
drag, startPoint x: 850, startPoint y: 49, endPoint x: 846, endPoint y: 58, distance: 9.9
click at [846, 58] on span "Payees: ZYRA JANE APIG EMBAT" at bounding box center [829, 54] width 140 height 37
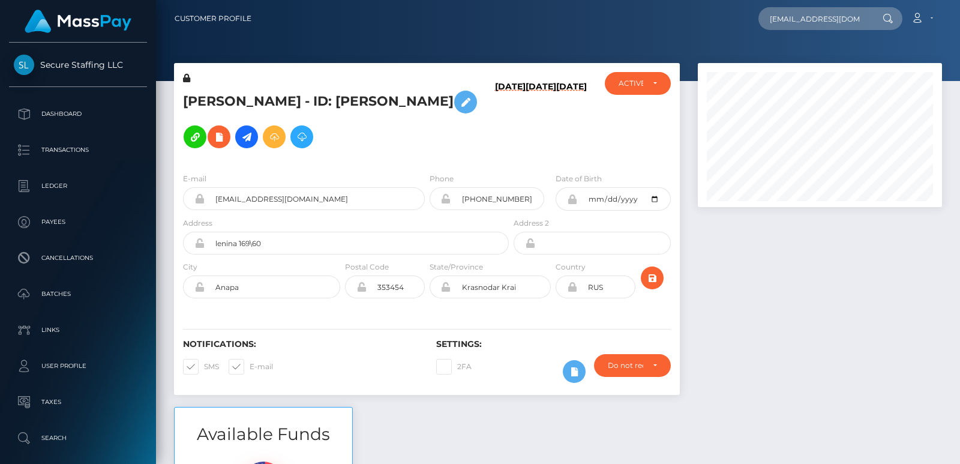
click at [846, 58] on div at bounding box center [558, 40] width 804 height 81
click at [823, 20] on input "miojistic12@gmail.com" at bounding box center [815, 18] width 113 height 23
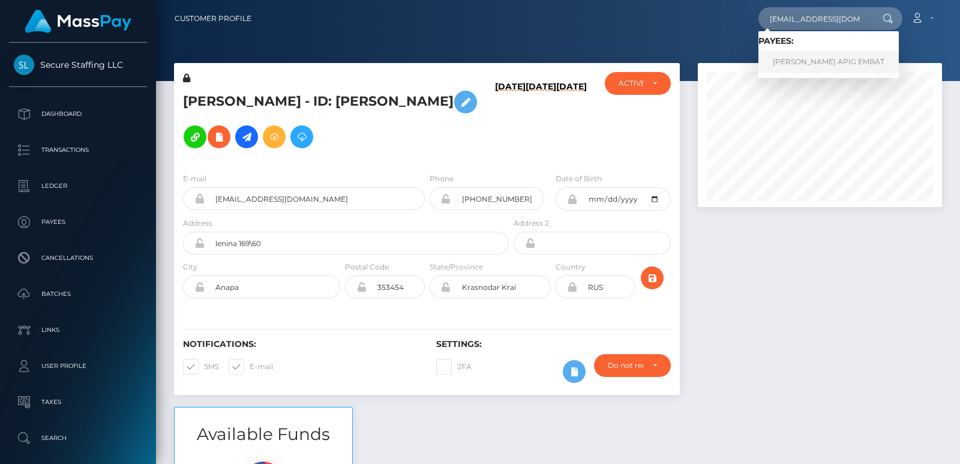
click at [803, 60] on link "ZYRA JANE APIG EMBAT" at bounding box center [829, 62] width 140 height 22
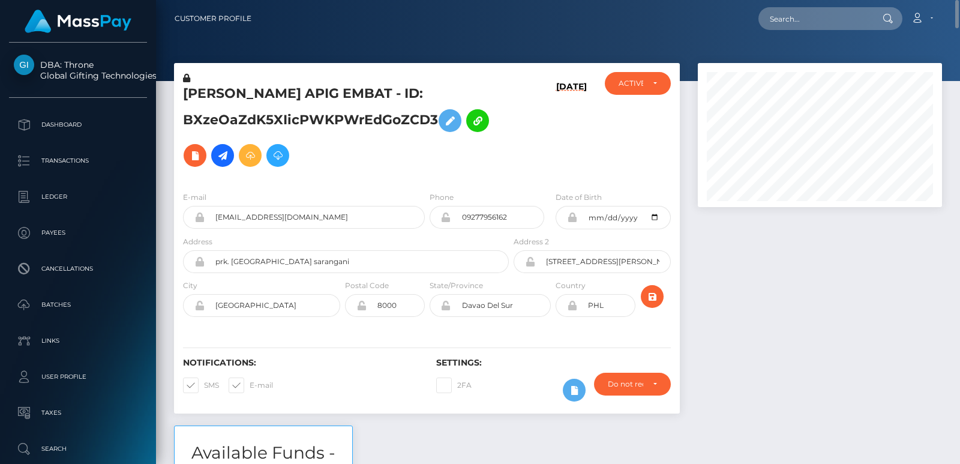
click at [200, 95] on h5 "[PERSON_NAME] APIG EMBAT - ID: BXzeOaZdK5XIicPWKPWrEdGoZCD3" at bounding box center [342, 129] width 319 height 88
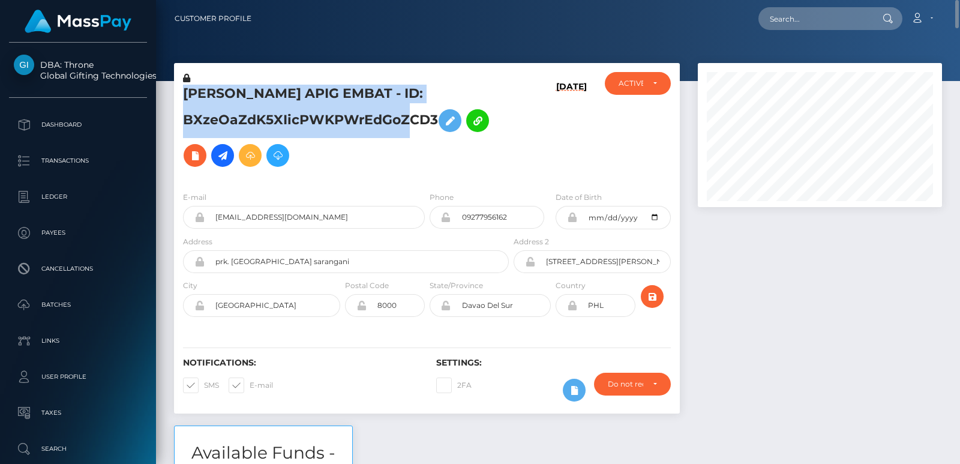
click at [200, 95] on h5 "[PERSON_NAME] APIG EMBAT - ID: BXzeOaZdK5XIicPWKPWrEdGoZCD3" at bounding box center [342, 129] width 319 height 88
click at [200, 95] on h5 "ZYRA JANE APIG EMBAT - ID: BXzeOaZdK5XIicPWKPWrEdGoZCD3" at bounding box center [342, 129] width 319 height 88
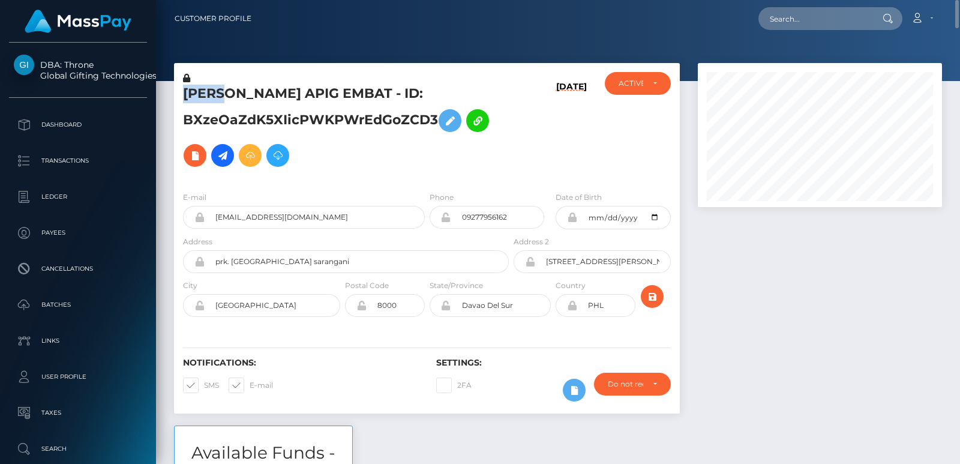
click at [200, 95] on h5 "ZYRA JANE APIG EMBAT - ID: BXzeOaZdK5XIicPWKPWrEdGoZCD3" at bounding box center [342, 129] width 319 height 88
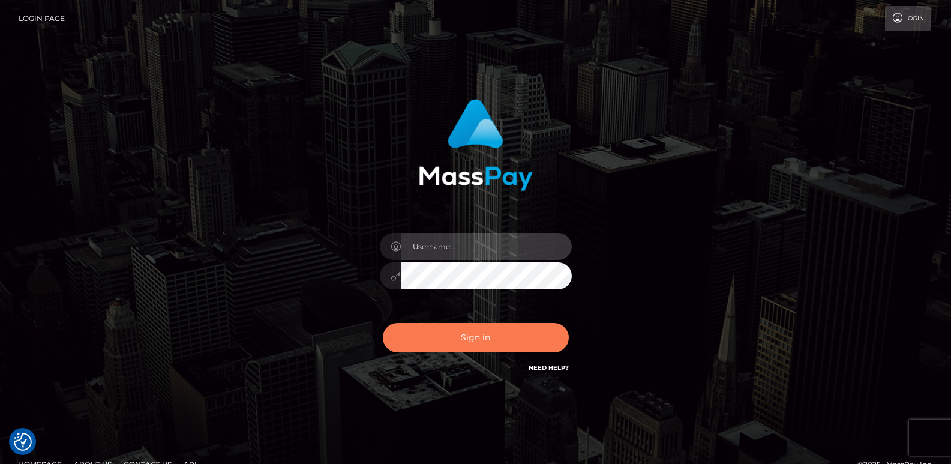
type input "[DOMAIN_NAME]"
click at [435, 349] on button "Sign in" at bounding box center [476, 337] width 186 height 29
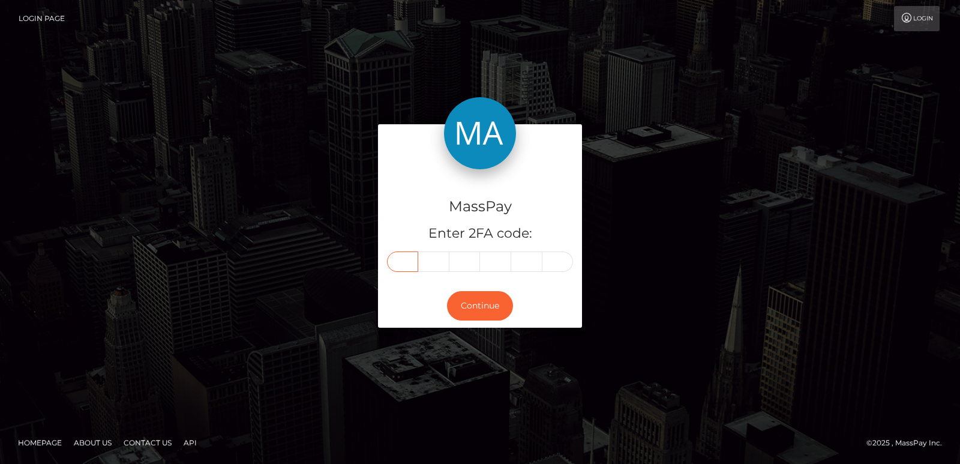
click at [406, 257] on input "text" at bounding box center [402, 261] width 31 height 20
paste input "1"
type input "1"
type input "7"
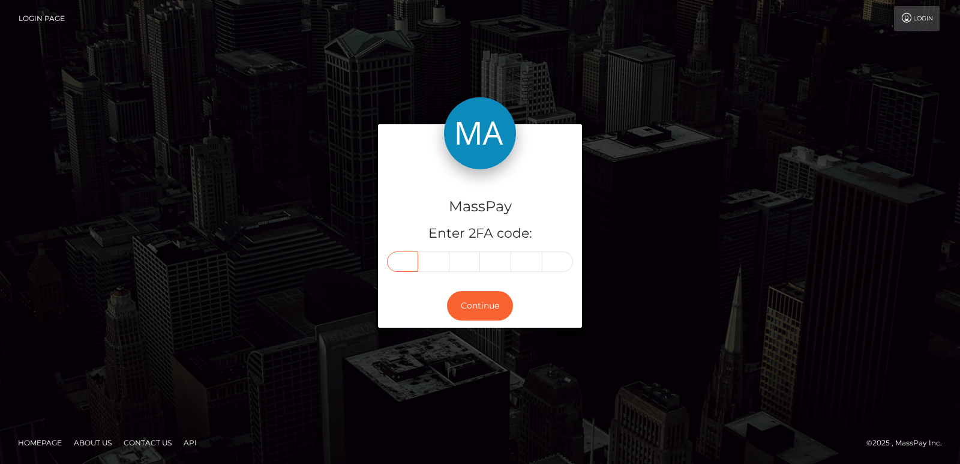
type input "4"
type input "0"
type input "3"
click at [475, 304] on button "Continue" at bounding box center [480, 305] width 66 height 29
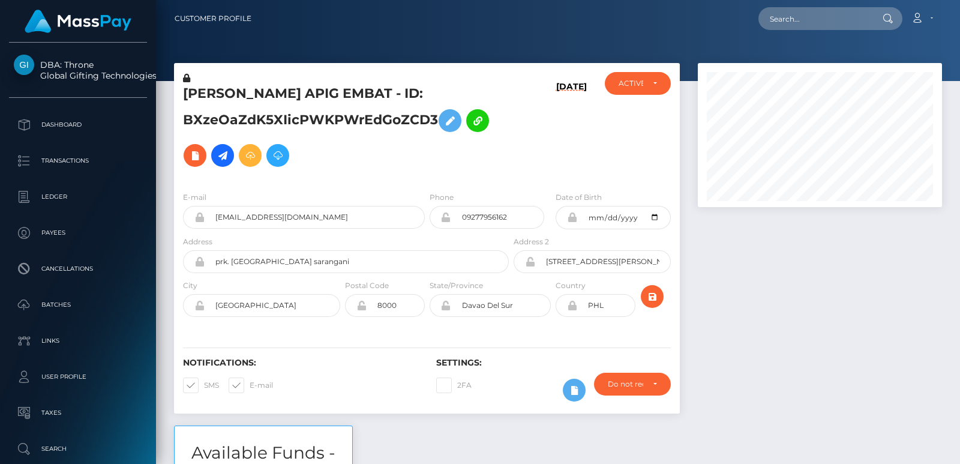
scroll to position [144, 244]
click at [792, 16] on input "text" at bounding box center [815, 18] width 113 height 23
paste input "vika.cvirnova@mail.ru"
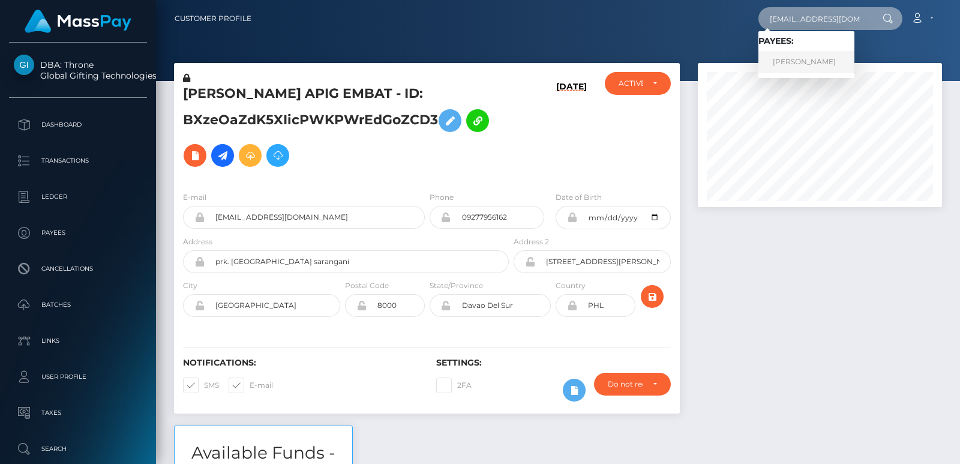
type input "vika.cvirnova@mail.ru"
click at [792, 61] on link "Iana Alexandrovna Kustro" at bounding box center [807, 62] width 96 height 22
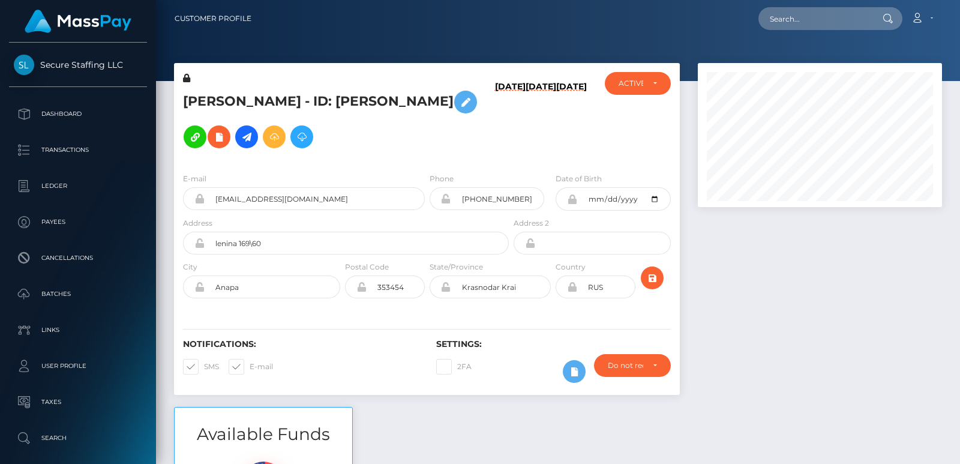
scroll to position [18, 0]
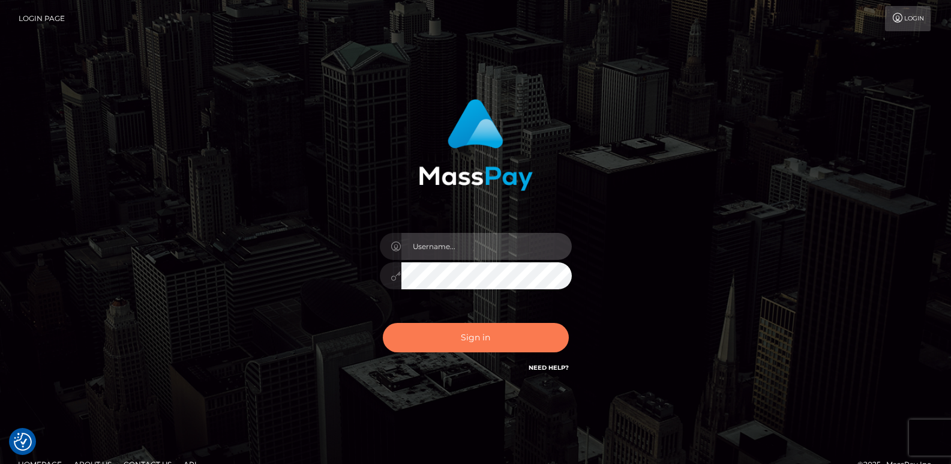
type input "[DOMAIN_NAME]"
click at [452, 341] on button "Sign in" at bounding box center [476, 337] width 186 height 29
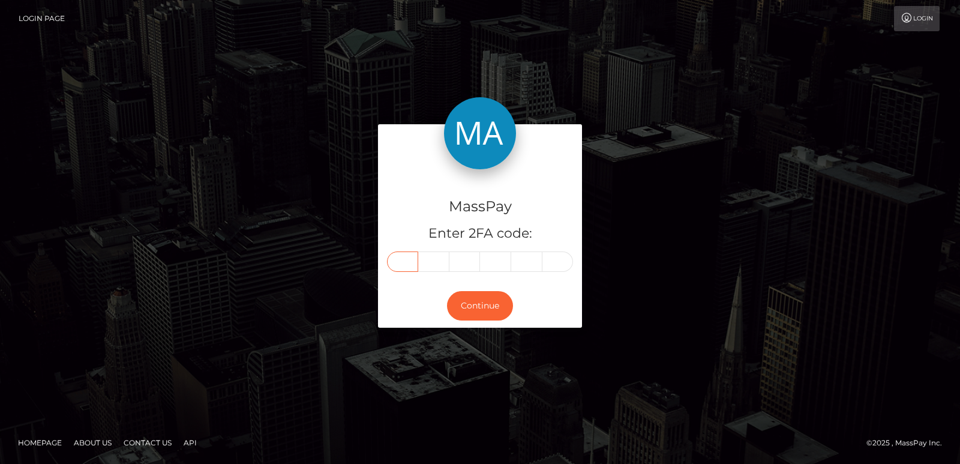
click at [409, 259] on input "text" at bounding box center [402, 261] width 31 height 20
paste input "2"
type input "2"
type input "1"
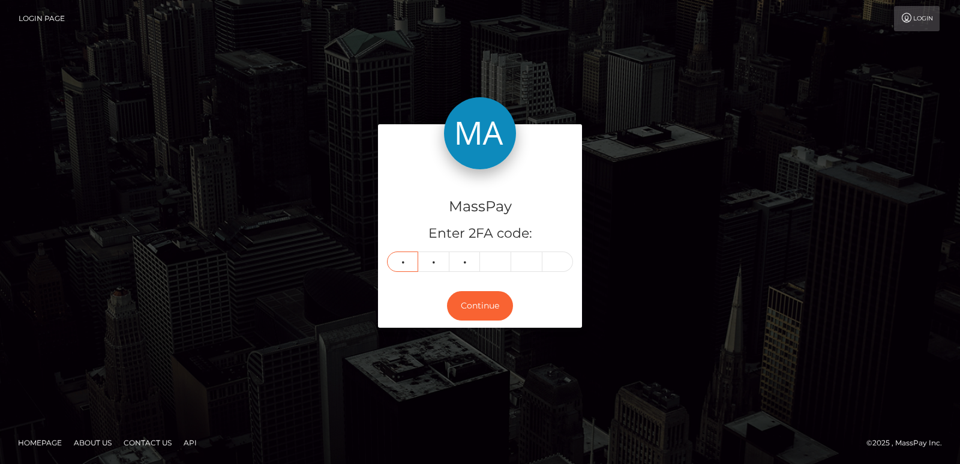
type input "1"
type input "7"
type input "6"
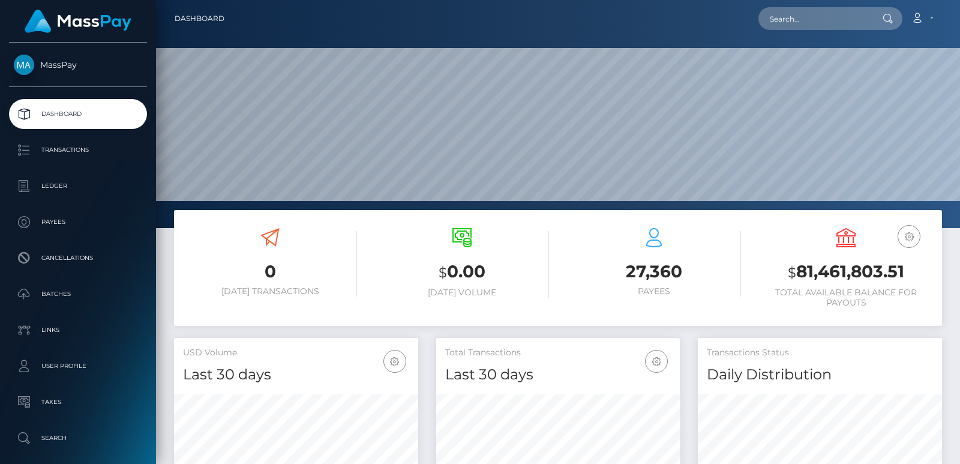
scroll to position [213, 244]
click at [798, 23] on input "text" at bounding box center [815, 18] width 113 height 23
paste input "67c49b2da1e0097420089820"
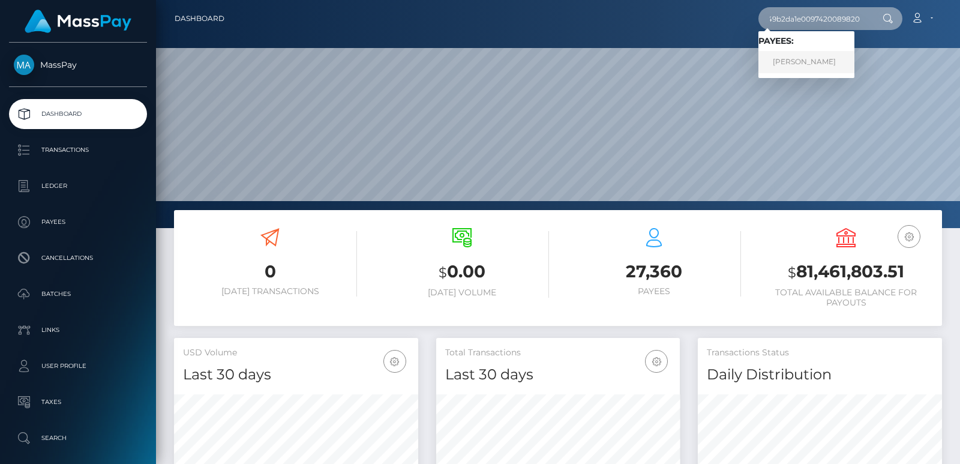
type input "67c49b2da1e0097420089820"
click at [775, 55] on link "Amy Hutton" at bounding box center [807, 62] width 96 height 22
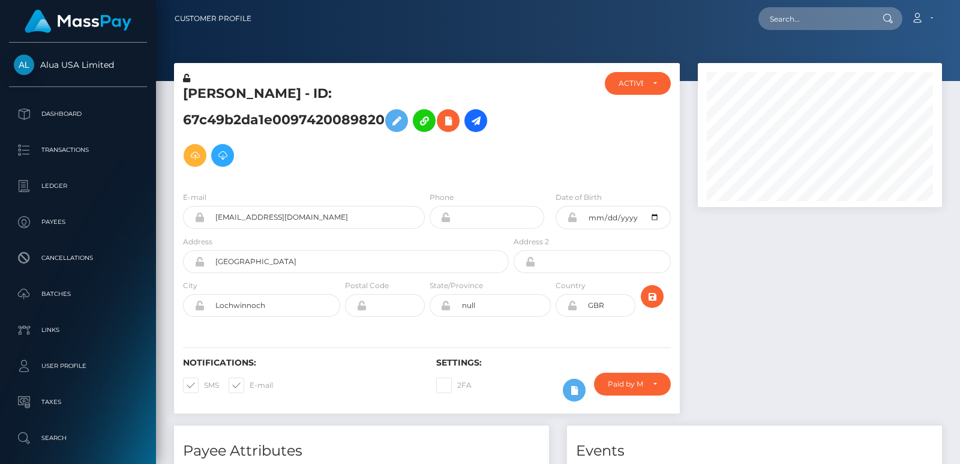
scroll to position [144, 244]
click at [783, 19] on input "text" at bounding box center [815, 18] width 113 height 23
paste input "67c49b2da1e0097420089820"
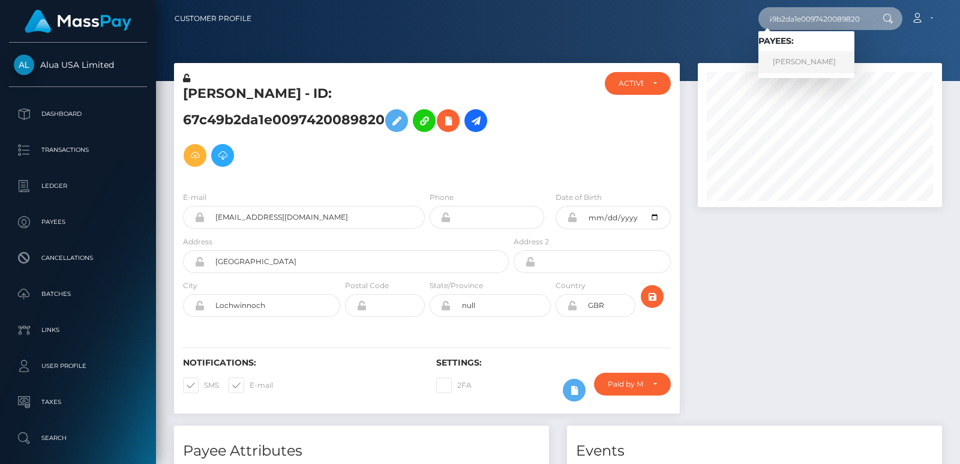
type input "67c49b2da1e0097420089820"
click at [780, 63] on link "[PERSON_NAME]" at bounding box center [807, 62] width 96 height 22
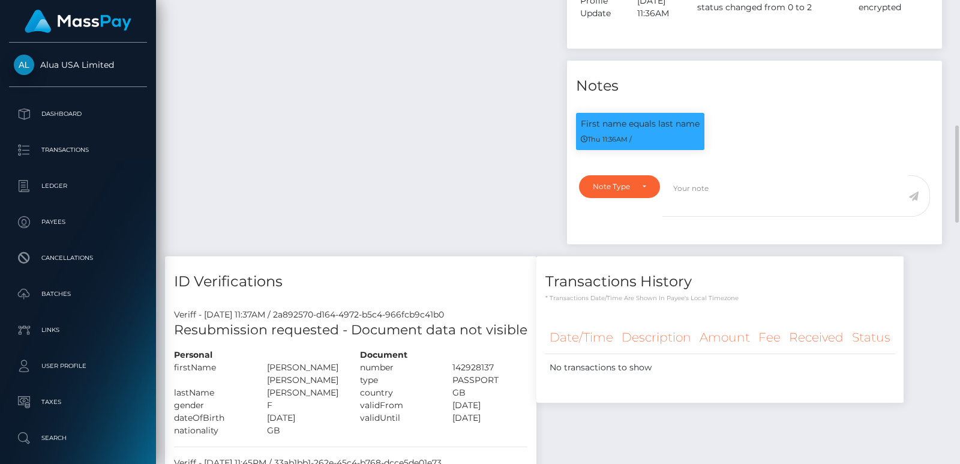
scroll to position [720, 0]
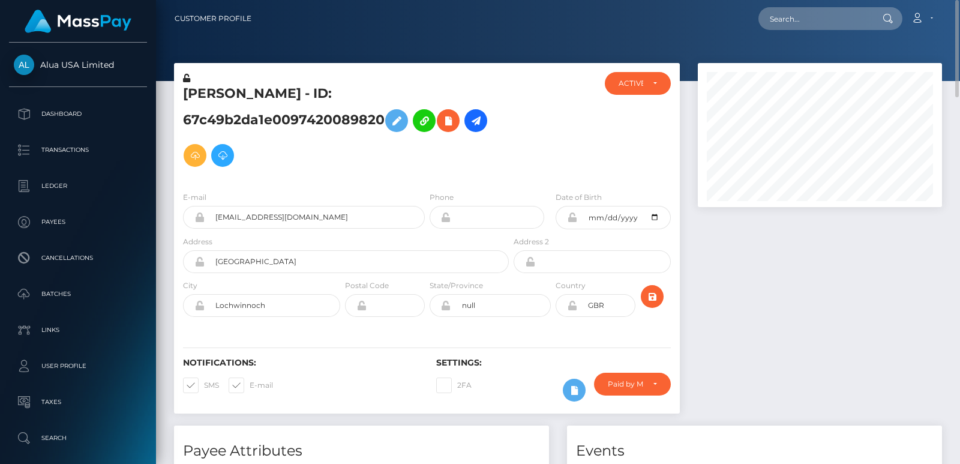
scroll to position [18, 0]
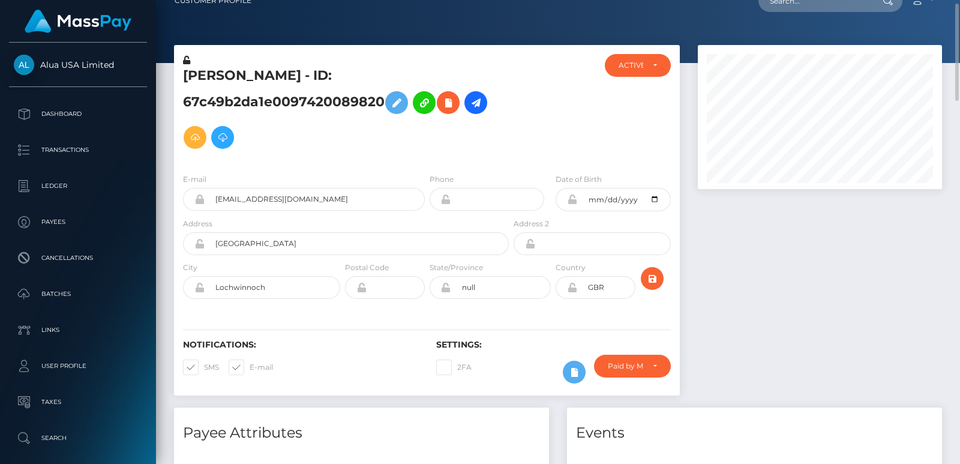
drag, startPoint x: 205, startPoint y: 84, endPoint x: 204, endPoint y: 78, distance: 6.1
click at [204, 78] on h5 "[PERSON_NAME] - ID: 67c49b2da1e0097420089820" at bounding box center [342, 111] width 319 height 88
copy h5 "[PERSON_NAME]"
